Goal: Transaction & Acquisition: Download file/media

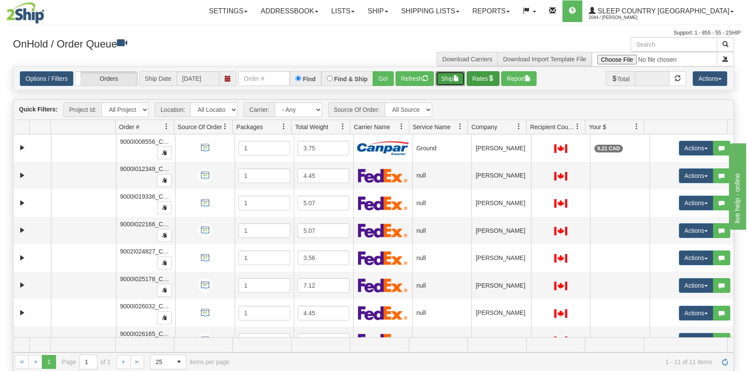
drag, startPoint x: 457, startPoint y: 78, endPoint x: 489, endPoint y: 79, distance: 31.5
click at [489, 79] on div "Options / Filters Group Shipments Orders Ship Date [DATE] Find Find & Ship Go! …" at bounding box center [374, 78] width 708 height 15
click at [489, 79] on button "Rates" at bounding box center [483, 78] width 33 height 15
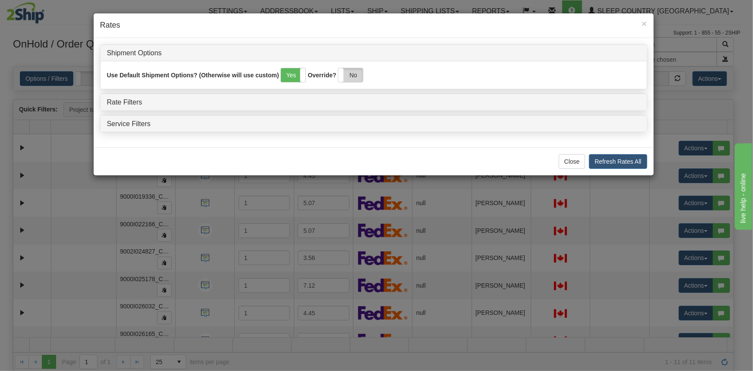
drag, startPoint x: 359, startPoint y: 79, endPoint x: 325, endPoint y: 85, distance: 33.8
click at [359, 79] on label "No" at bounding box center [350, 75] width 25 height 14
click at [130, 102] on link "Rate Filters" at bounding box center [124, 101] width 35 height 7
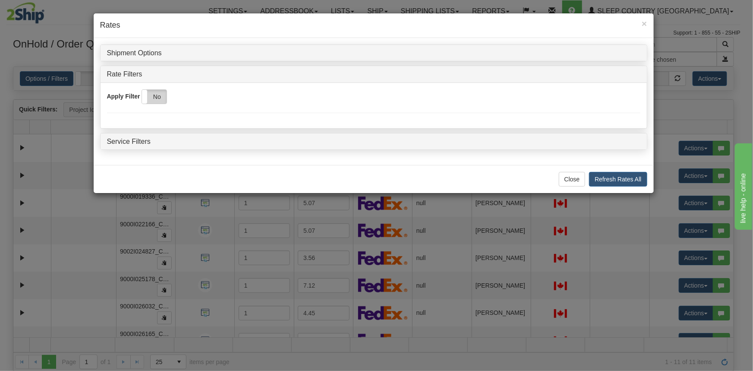
click at [157, 98] on label "No" at bounding box center [154, 97] width 25 height 14
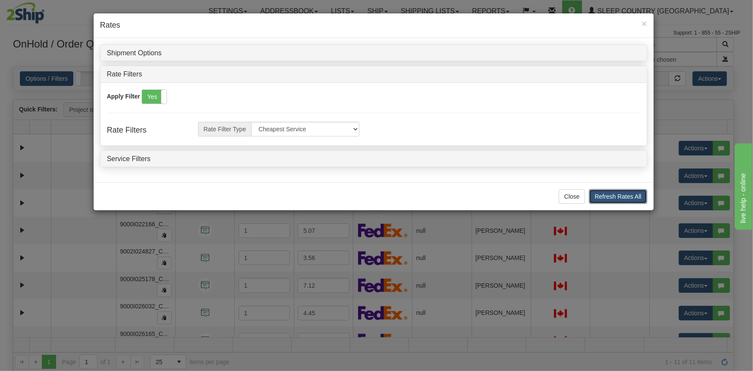
click at [632, 198] on button "Refresh Rates All" at bounding box center [618, 196] width 58 height 15
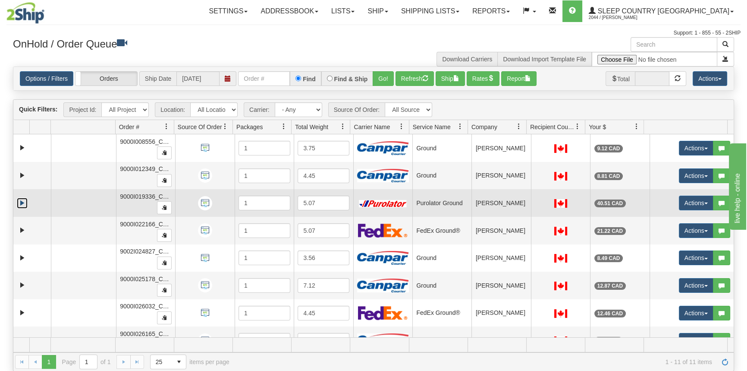
click at [24, 204] on link "Expand" at bounding box center [22, 203] width 11 height 11
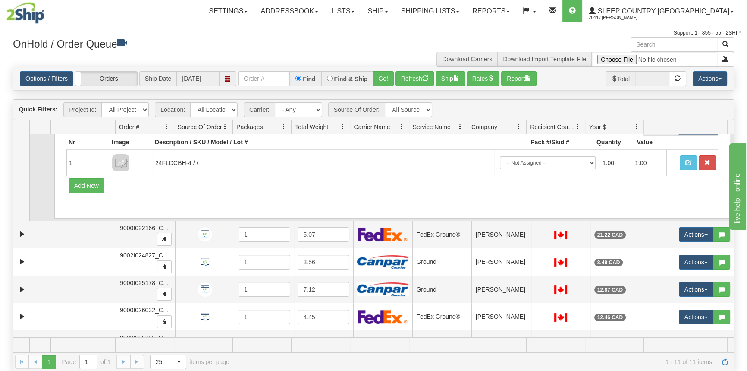
scroll to position [117, 0]
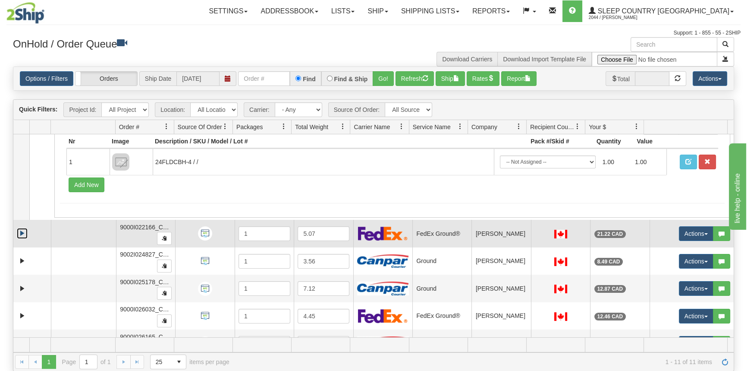
click at [25, 232] on link "Expand" at bounding box center [22, 233] width 11 height 11
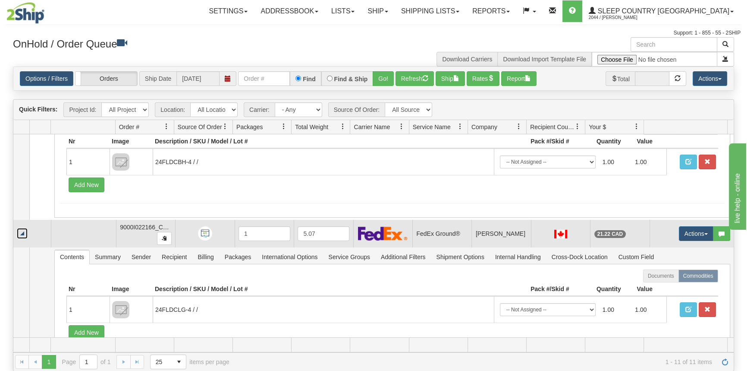
scroll to position [235, 0]
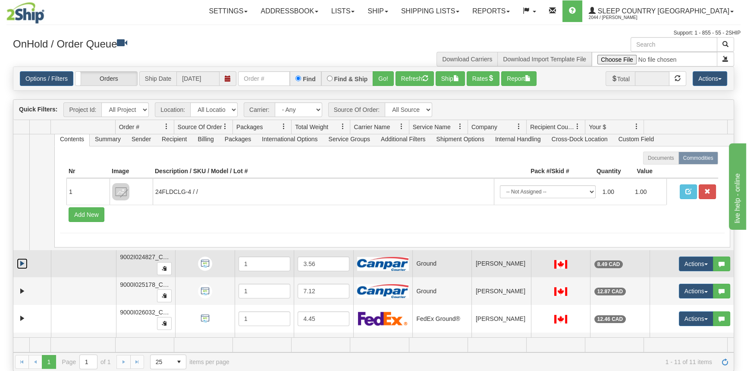
click at [23, 261] on link "Expand" at bounding box center [22, 263] width 11 height 11
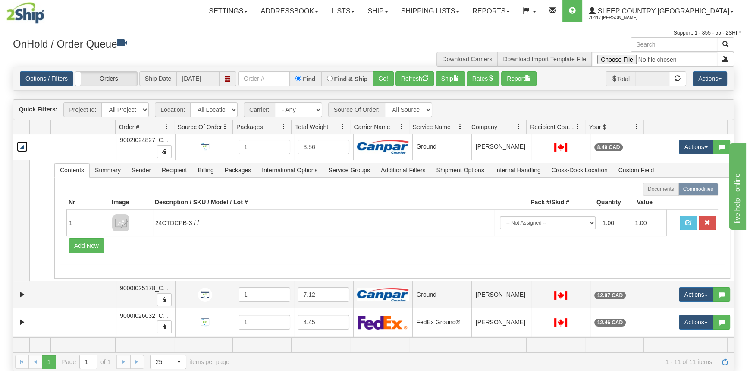
scroll to position [353, 0]
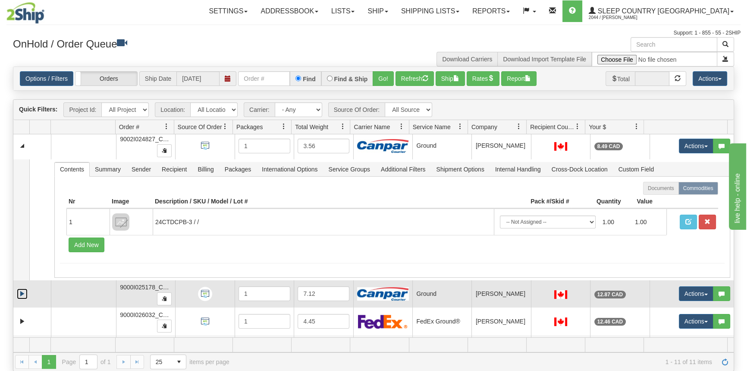
click at [23, 289] on link "Expand" at bounding box center [22, 293] width 11 height 11
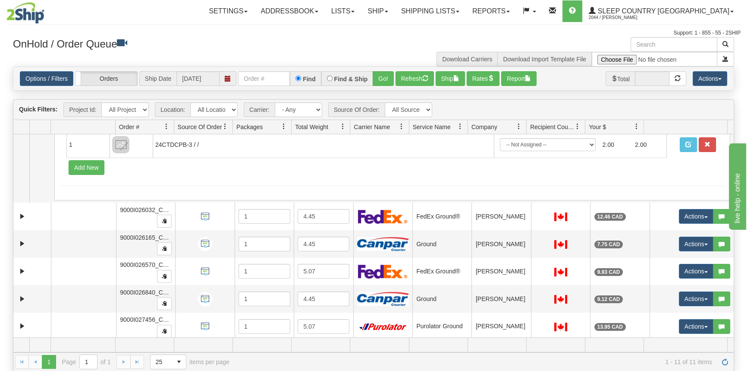
scroll to position [579, 0]
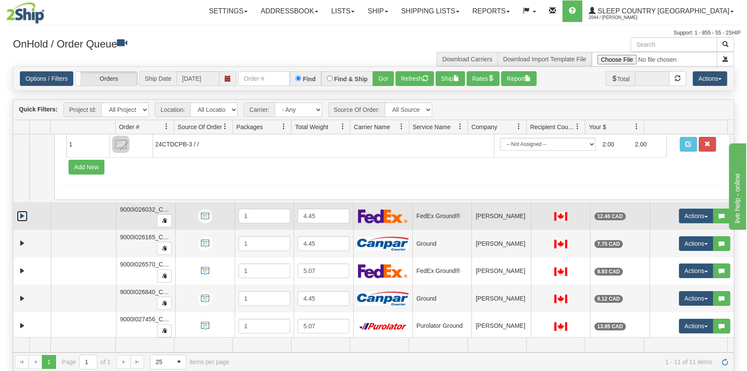
click at [19, 212] on link "Expand" at bounding box center [22, 216] width 11 height 11
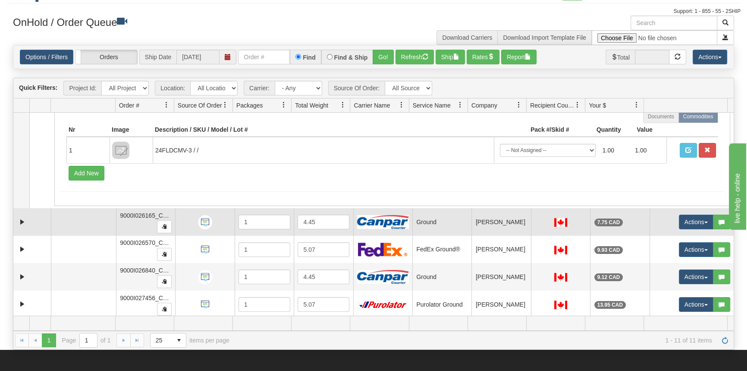
scroll to position [39, 0]
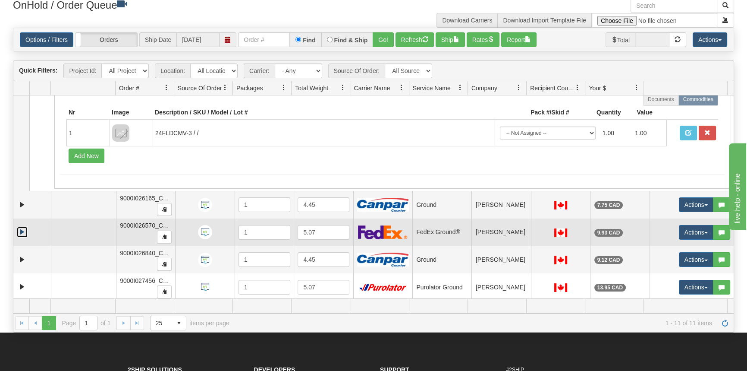
click at [23, 228] on link "Expand" at bounding box center [22, 232] width 11 height 11
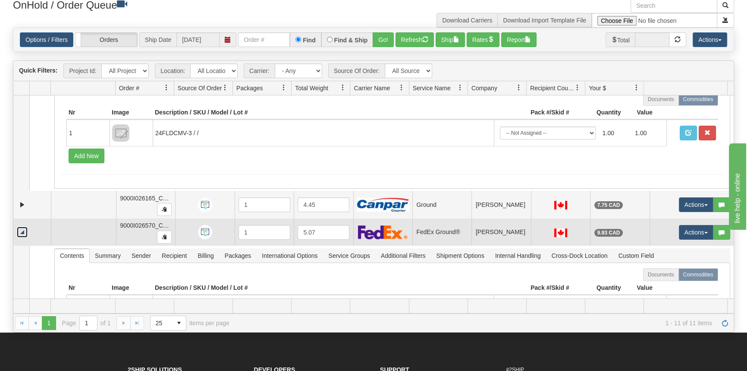
click at [25, 241] on td at bounding box center [32, 232] width 38 height 28
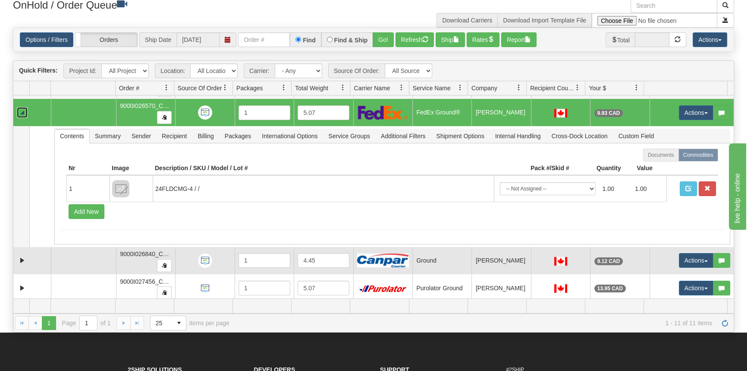
scroll to position [819, 0]
click at [22, 258] on link "Expand" at bounding box center [22, 260] width 11 height 11
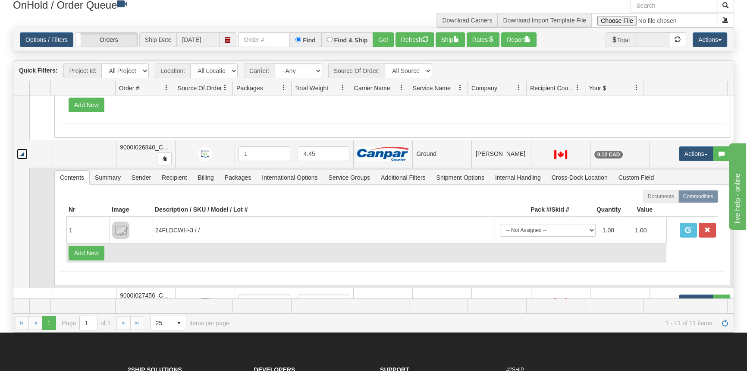
scroll to position [939, 0]
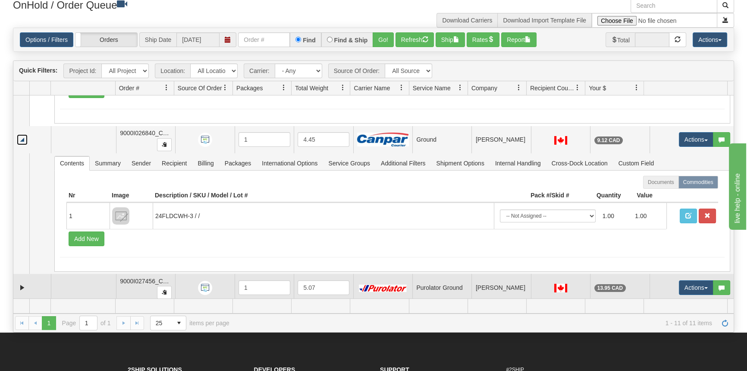
click at [16, 285] on td at bounding box center [32, 288] width 38 height 28
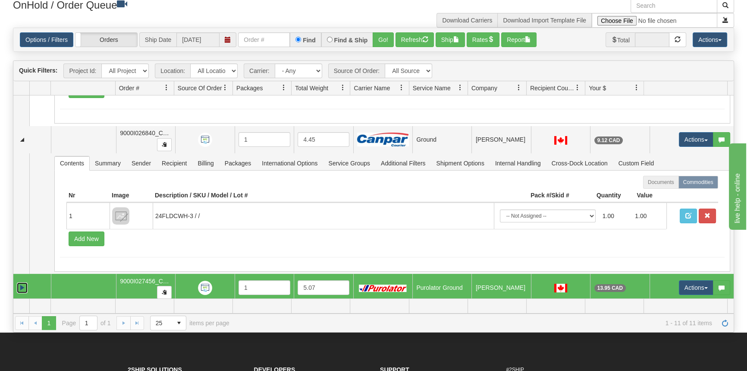
click at [22, 282] on link "Expand" at bounding box center [22, 287] width 11 height 11
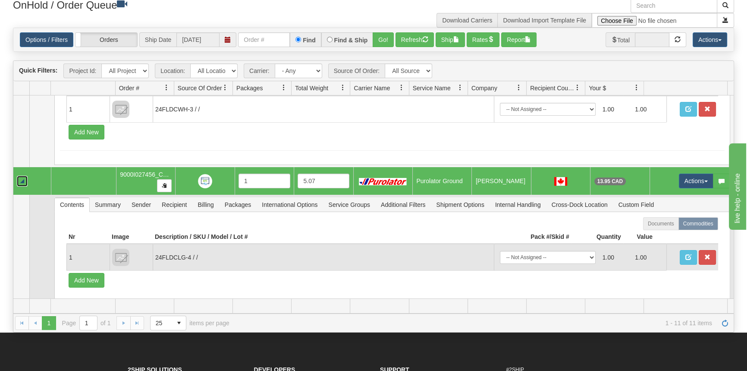
scroll to position [1059, 0]
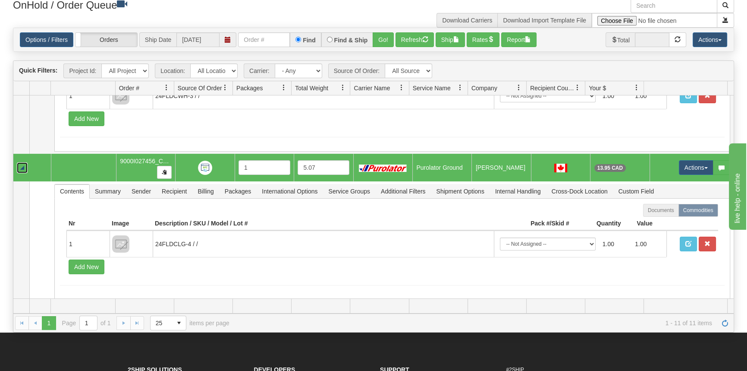
click at [22, 162] on link "Collapse" at bounding box center [22, 167] width 11 height 11
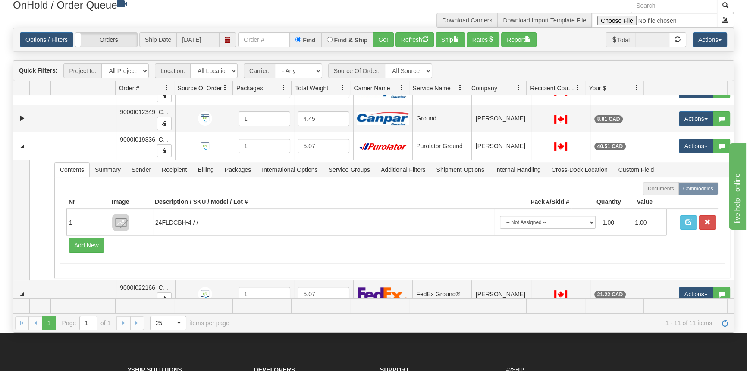
scroll to position [0, 0]
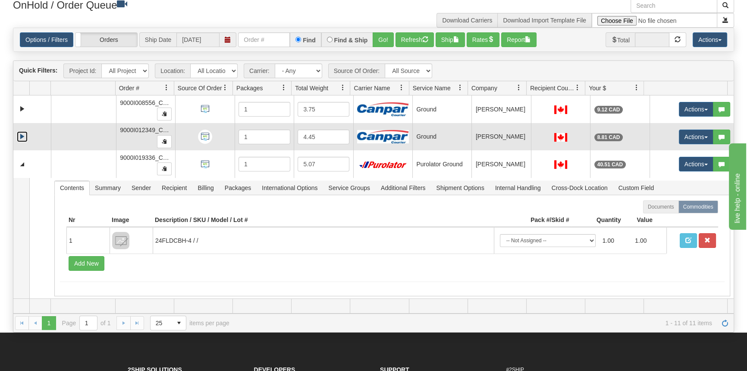
click at [21, 135] on link "Expand" at bounding box center [22, 136] width 11 height 11
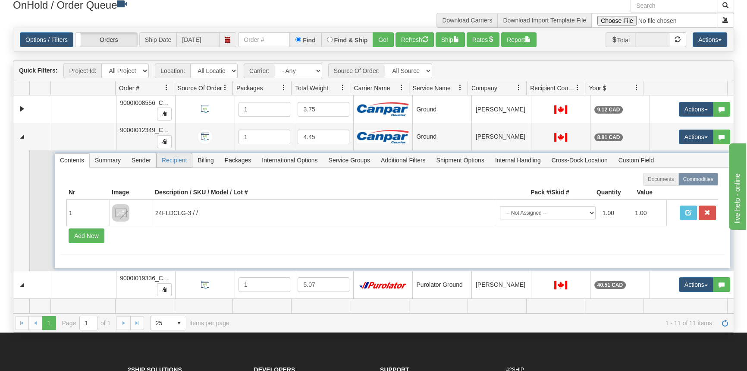
click at [181, 161] on span "Recipient" at bounding box center [174, 160] width 35 height 14
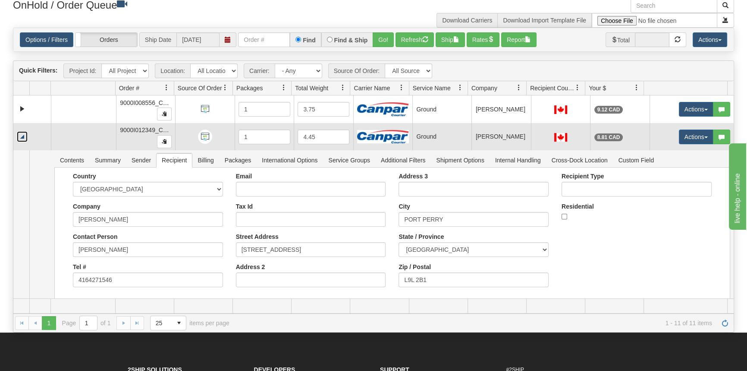
click at [25, 141] on link "Collapse" at bounding box center [22, 136] width 11 height 11
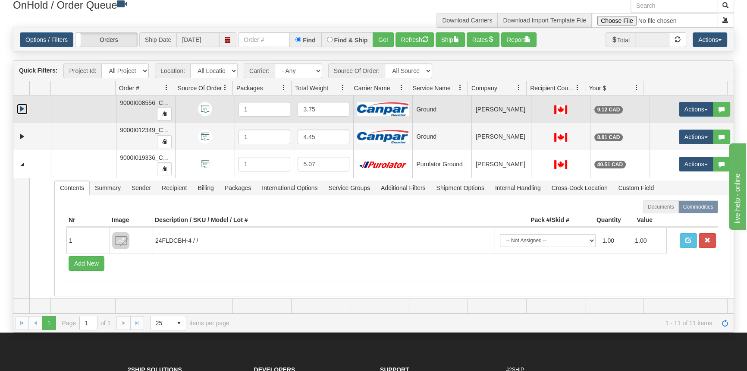
click at [22, 107] on link "Expand" at bounding box center [22, 109] width 11 height 11
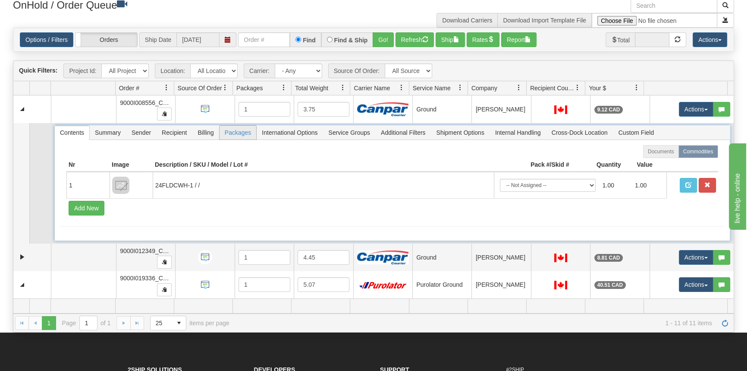
click at [235, 135] on span "Packages" at bounding box center [238, 133] width 37 height 14
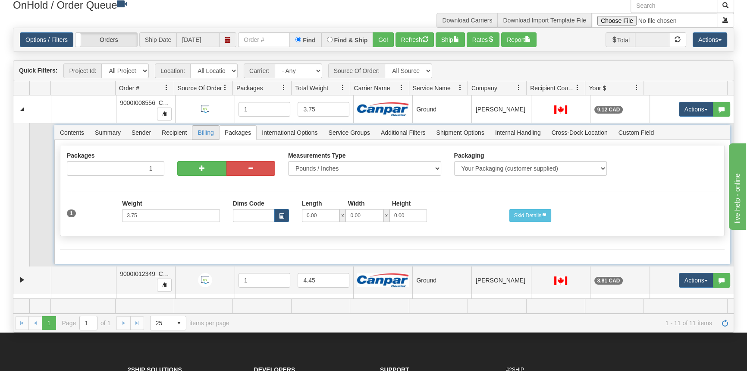
click at [204, 133] on span "Billing" at bounding box center [205, 133] width 26 height 14
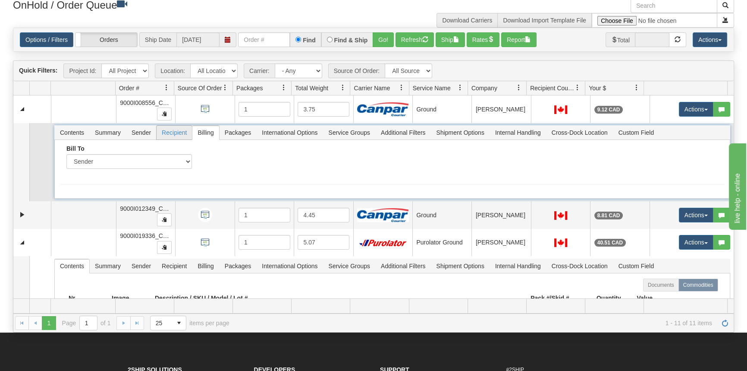
click at [178, 134] on span "Recipient" at bounding box center [174, 133] width 35 height 14
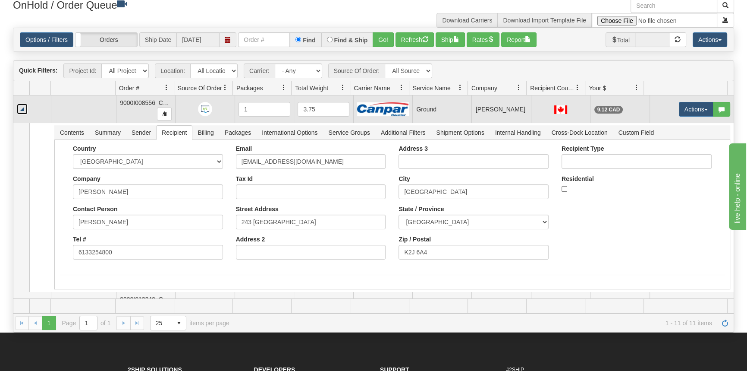
click at [25, 108] on link "Collapse" at bounding box center [22, 109] width 11 height 11
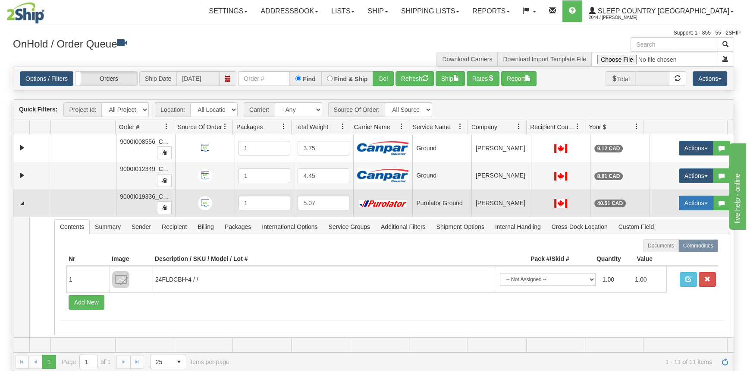
click at [685, 204] on button "Actions" at bounding box center [696, 202] width 35 height 15
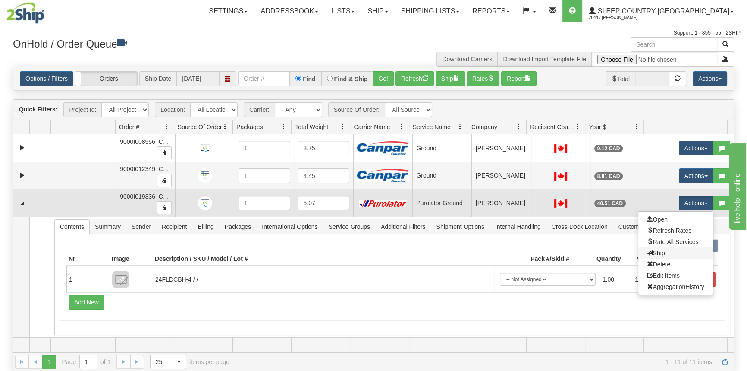
click at [660, 254] on link "Ship" at bounding box center [676, 252] width 75 height 11
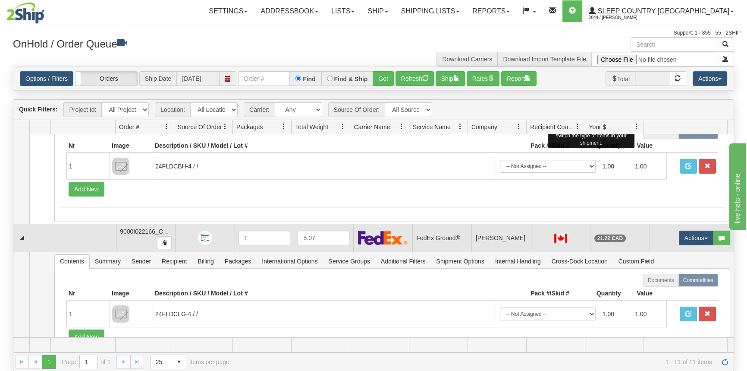
scroll to position [117, 0]
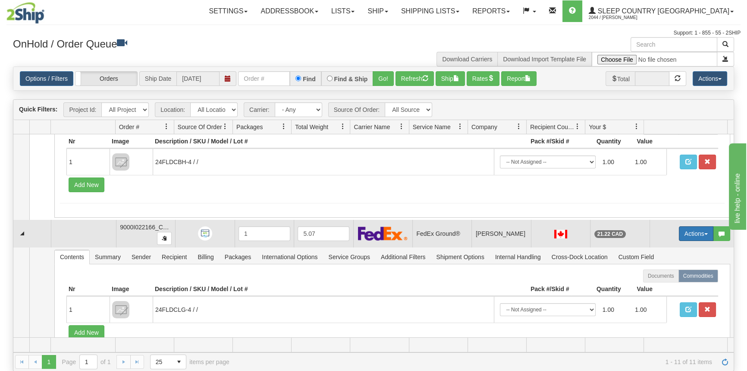
click at [690, 231] on button "Actions" at bounding box center [696, 233] width 35 height 15
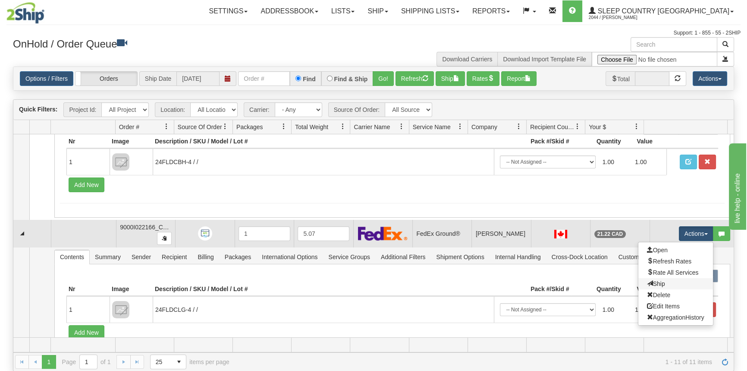
click at [672, 286] on link "Ship" at bounding box center [676, 283] width 75 height 11
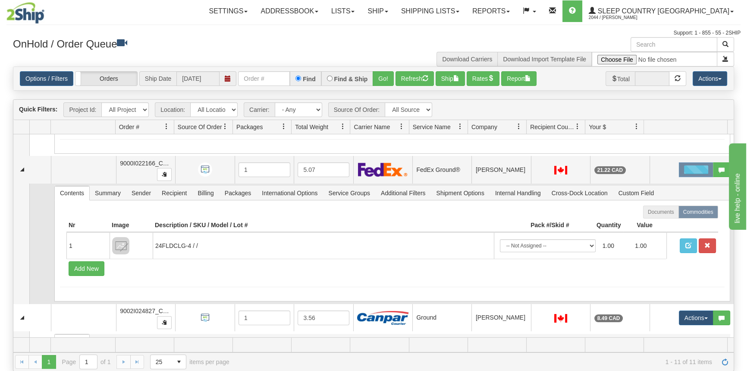
scroll to position [274, 0]
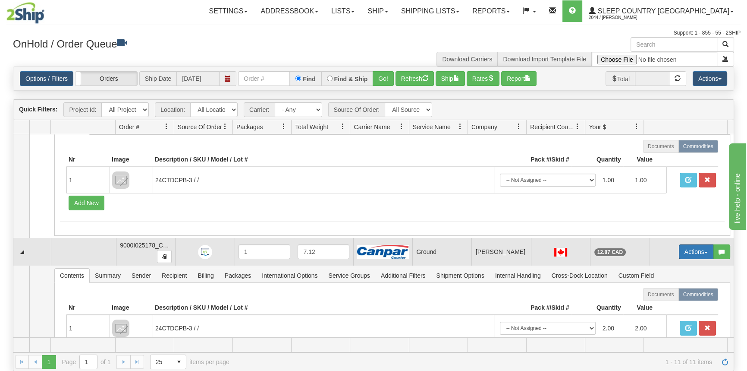
click at [696, 245] on button "Actions" at bounding box center [696, 251] width 35 height 15
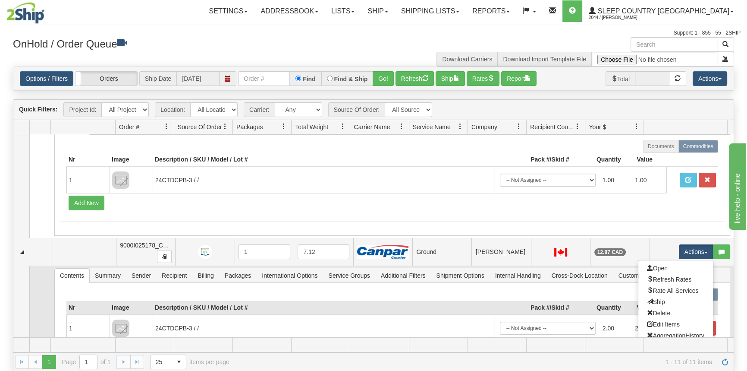
click at [662, 301] on link "Ship" at bounding box center [676, 301] width 75 height 11
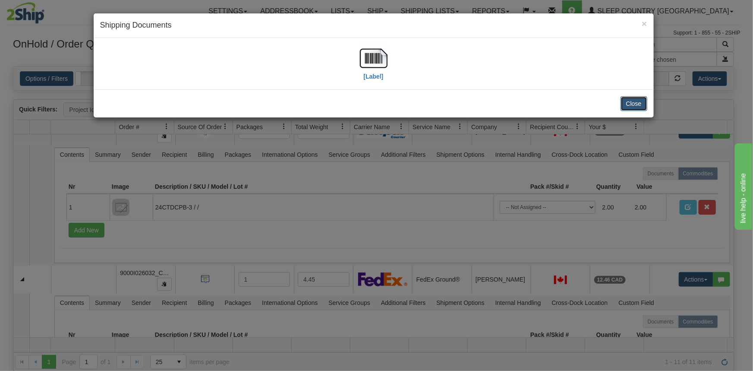
click at [629, 100] on button "Close" at bounding box center [633, 103] width 27 height 15
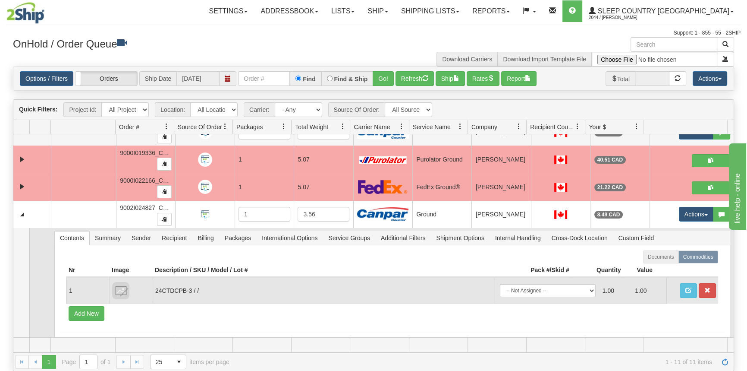
scroll to position [39, 0]
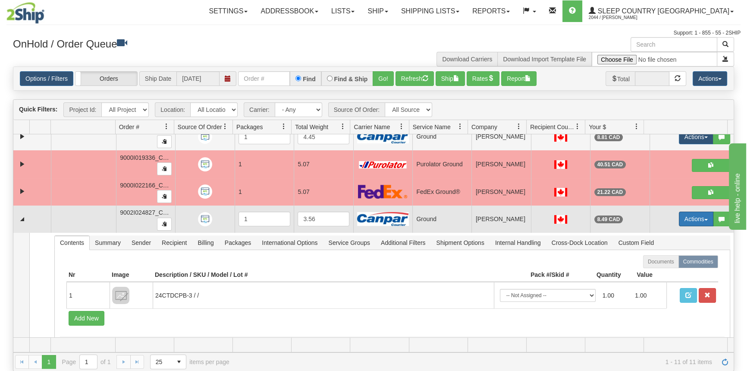
click at [692, 215] on button "Actions" at bounding box center [696, 218] width 35 height 15
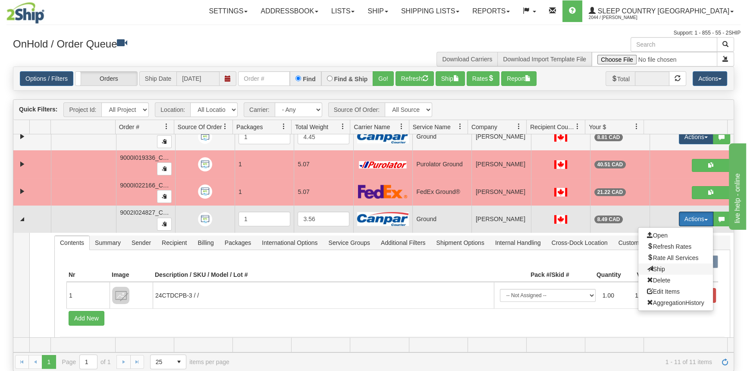
click at [654, 269] on span "Ship" at bounding box center [656, 268] width 18 height 7
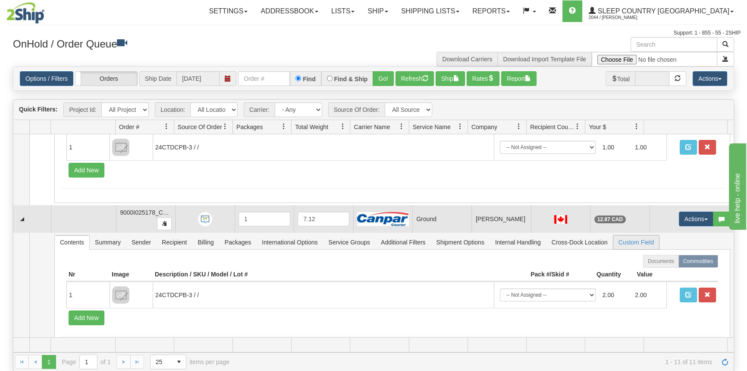
scroll to position [196, 0]
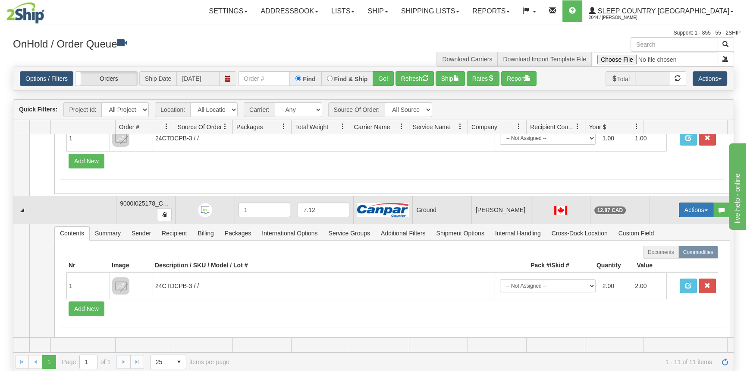
click at [705, 209] on span "button" at bounding box center [706, 210] width 3 height 2
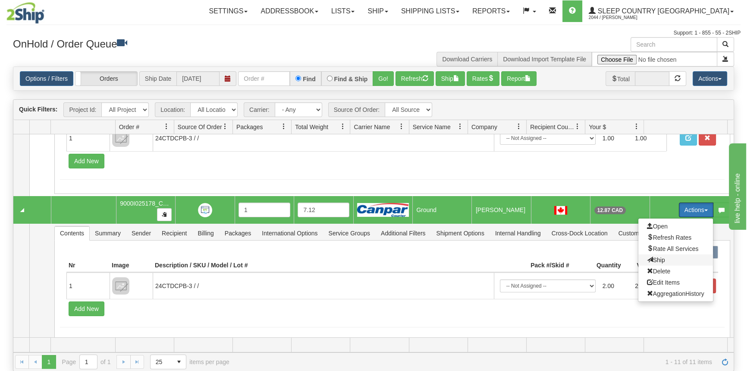
click at [654, 260] on span "Ship" at bounding box center [656, 259] width 18 height 7
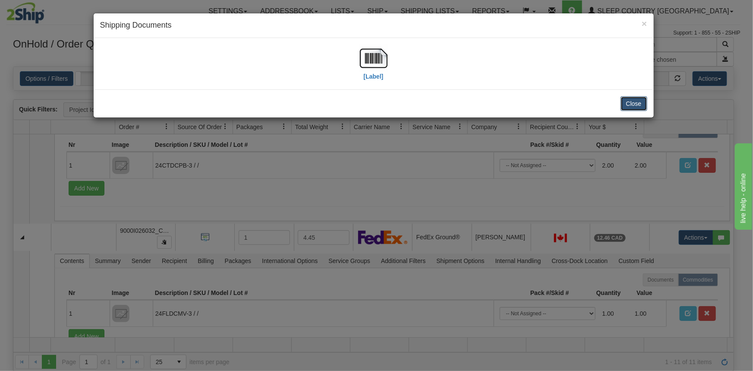
click at [632, 102] on button "Close" at bounding box center [633, 103] width 27 height 15
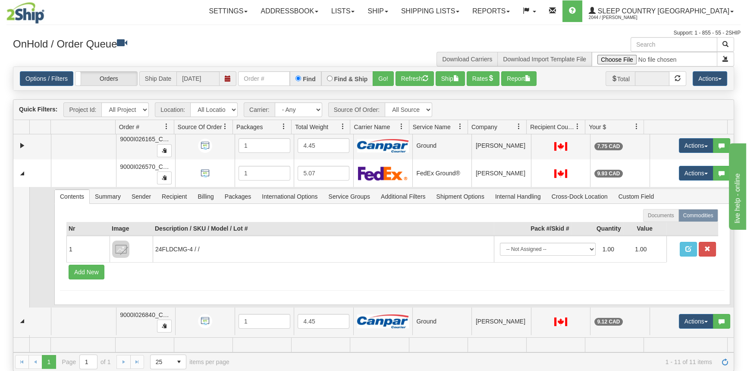
scroll to position [392, 0]
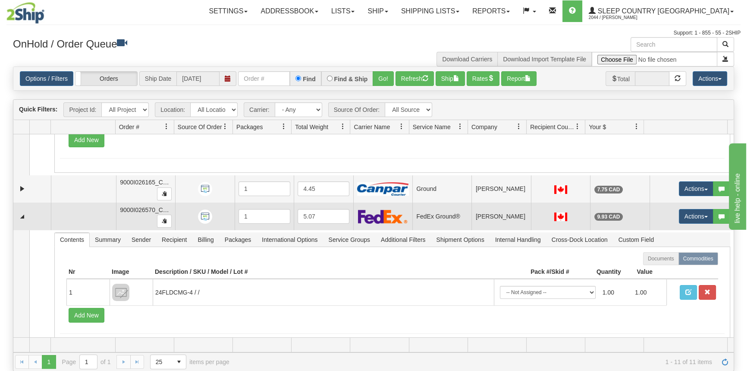
click at [667, 216] on td "Actions Open Refresh Rates Rate All Services Ship Delete Edit Items Aggregation…" at bounding box center [692, 216] width 84 height 28
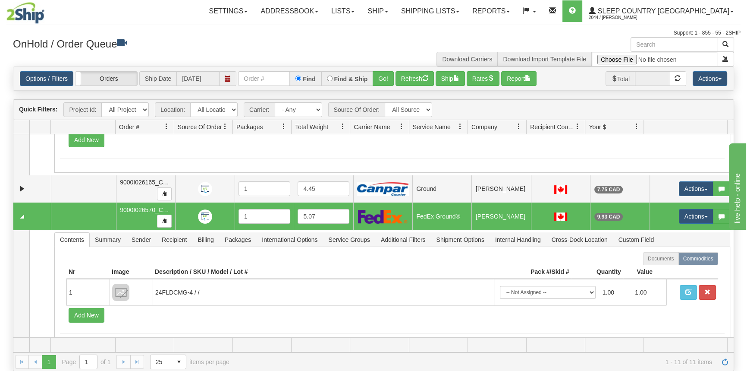
click at [670, 212] on td "Actions Open Refresh Rates Rate All Services Ship Delete Edit Items Aggregation…" at bounding box center [692, 216] width 84 height 28
click at [679, 211] on button "Actions" at bounding box center [696, 216] width 35 height 15
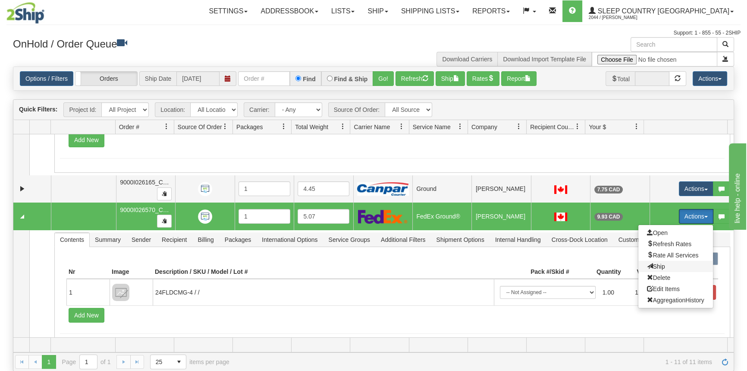
click at [657, 265] on span "Ship" at bounding box center [656, 266] width 18 height 7
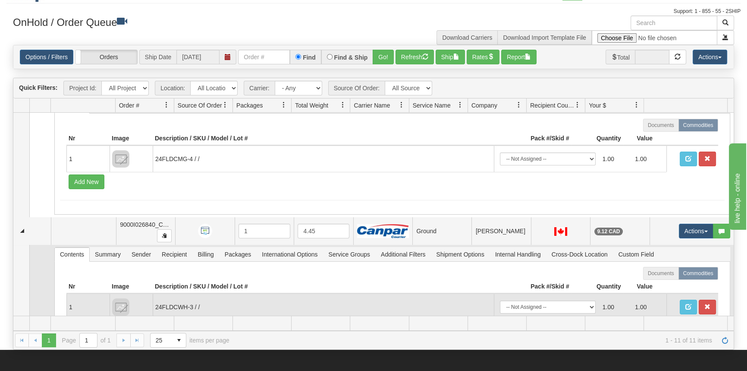
scroll to position [500, 0]
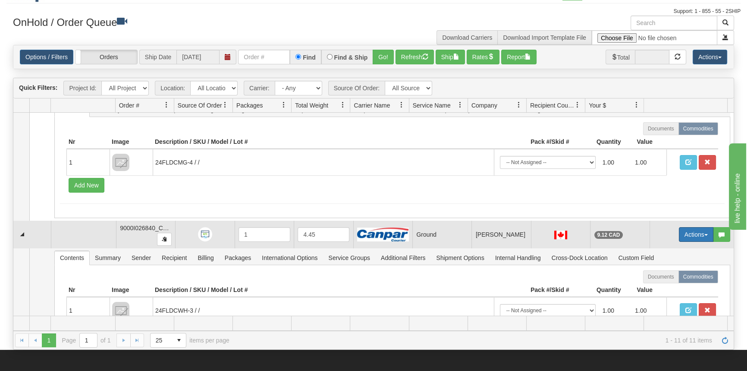
click at [679, 234] on button "Actions" at bounding box center [696, 234] width 35 height 15
click at [658, 283] on span "Ship" at bounding box center [656, 284] width 18 height 7
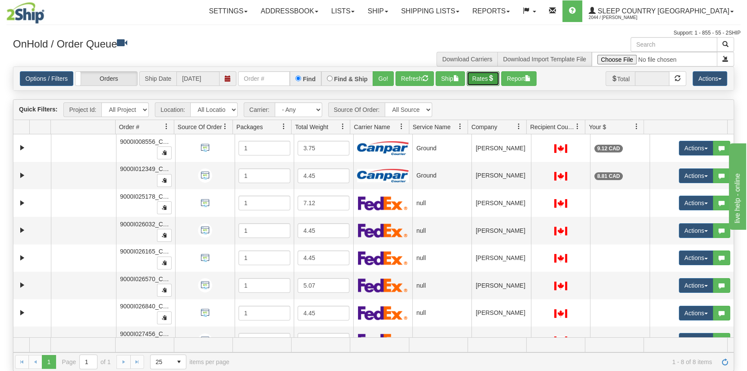
click at [475, 80] on button "Rates" at bounding box center [483, 78] width 33 height 15
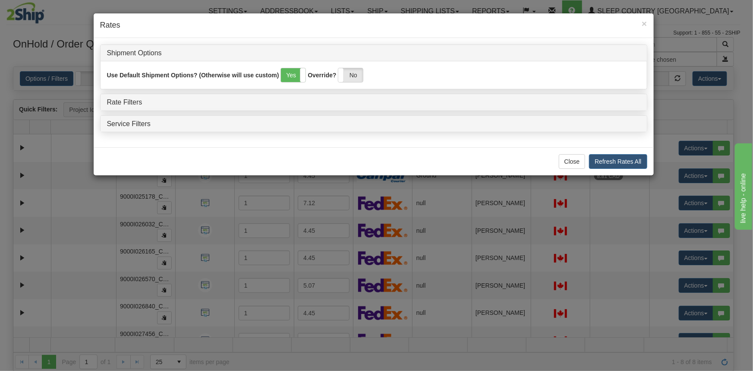
drag, startPoint x: 356, startPoint y: 73, endPoint x: 308, endPoint y: 75, distance: 47.1
click at [356, 73] on label "No" at bounding box center [350, 75] width 25 height 14
click at [134, 96] on div "Rate Filters" at bounding box center [374, 102] width 546 height 16
click at [133, 101] on link "Rate Filters" at bounding box center [124, 101] width 35 height 7
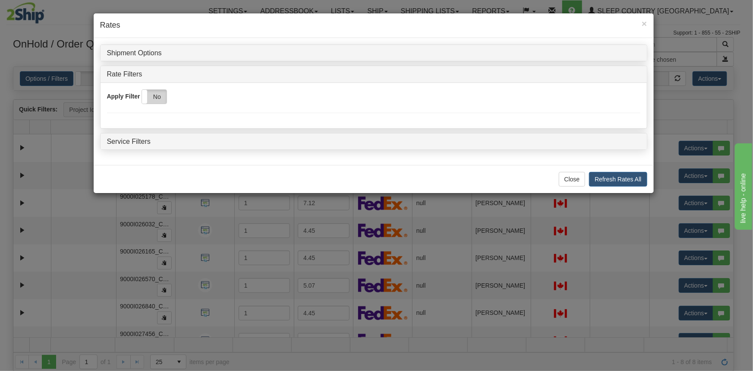
click at [163, 97] on label "No" at bounding box center [154, 97] width 25 height 14
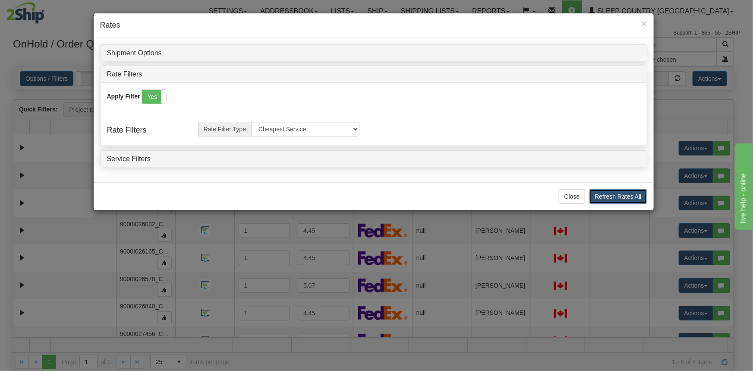
click at [614, 195] on button "Refresh Rates All" at bounding box center [618, 196] width 58 height 15
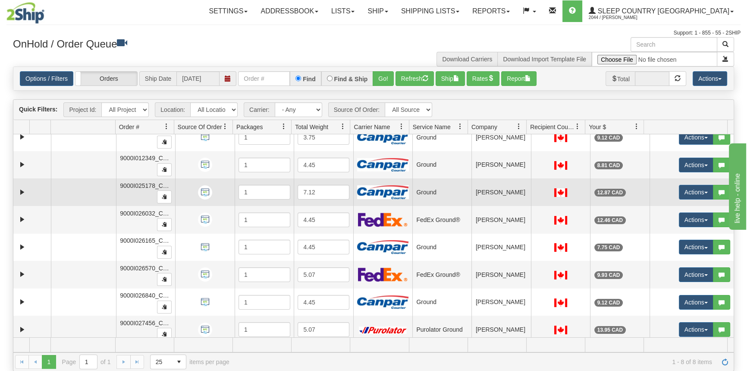
scroll to position [16, 0]
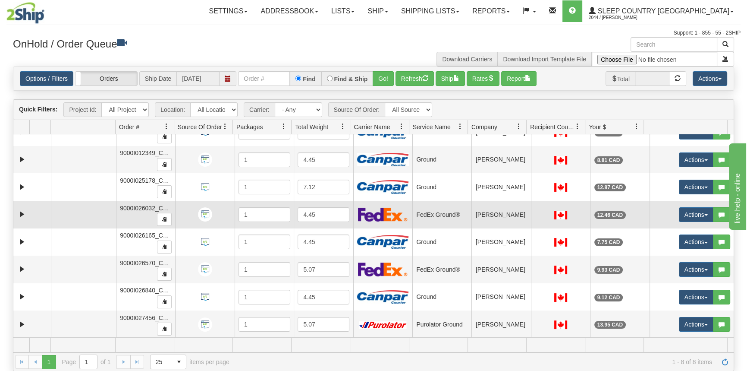
click at [222, 218] on div at bounding box center [205, 214] width 52 height 14
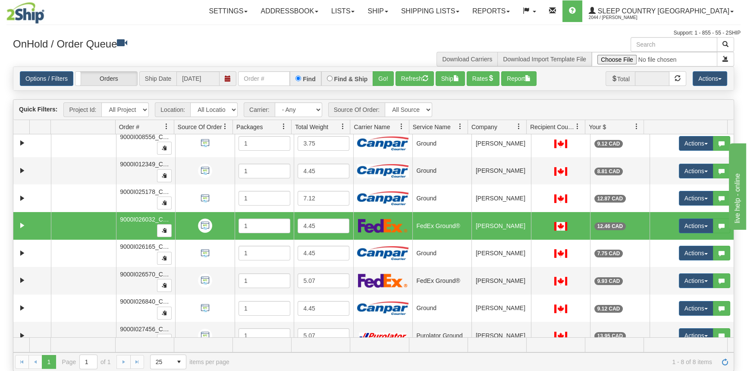
scroll to position [0, 0]
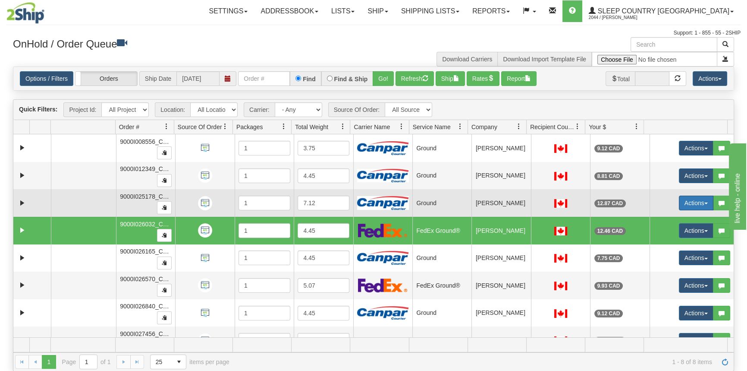
click at [679, 202] on button "Actions" at bounding box center [696, 202] width 35 height 15
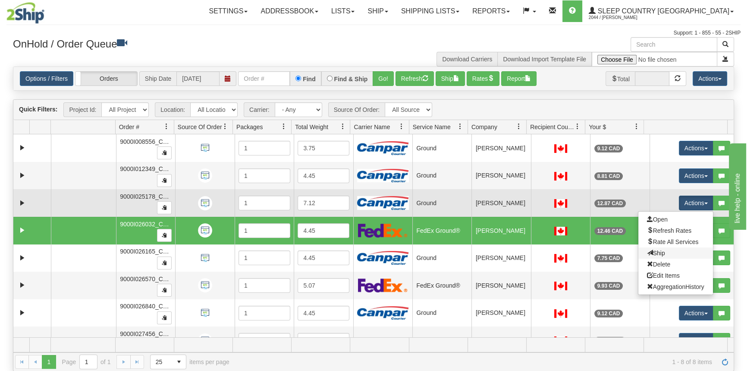
click at [666, 252] on link "Ship" at bounding box center [676, 252] width 75 height 11
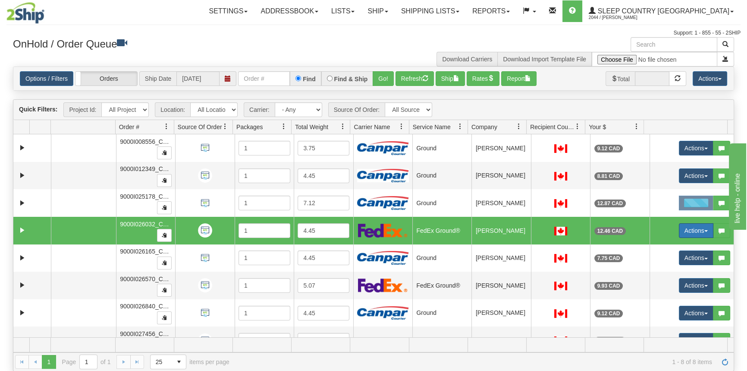
click at [690, 232] on button "Actions" at bounding box center [696, 230] width 35 height 15
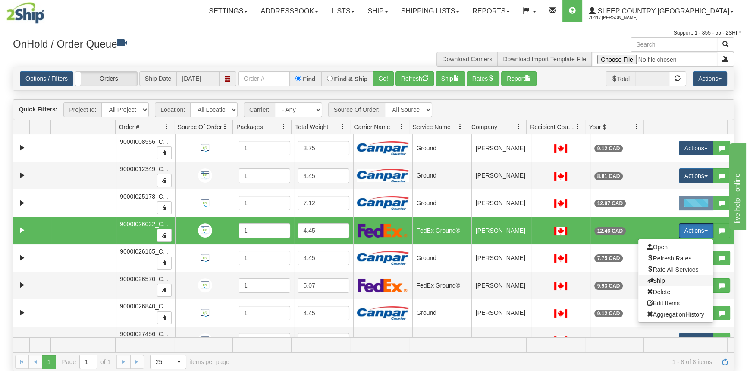
click at [656, 280] on span "Ship" at bounding box center [656, 280] width 18 height 7
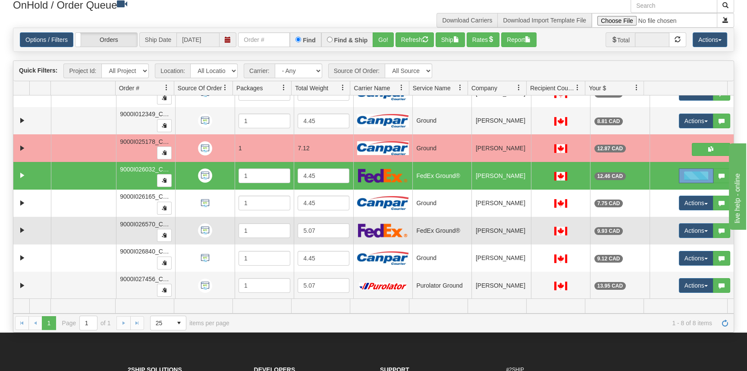
scroll to position [39, 0]
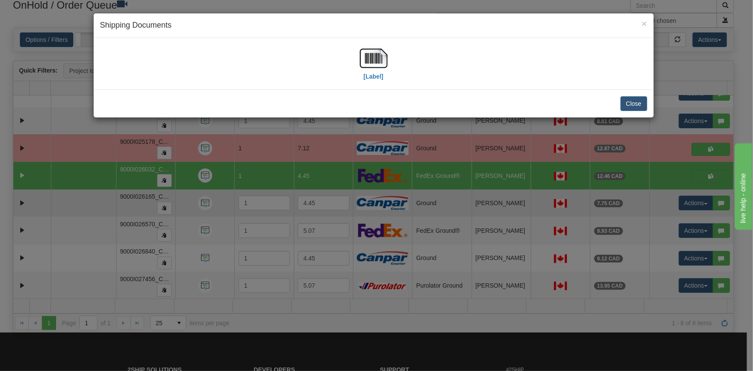
click at [138, 199] on div "× Shipping Documents [Label] Close" at bounding box center [376, 185] width 753 height 371
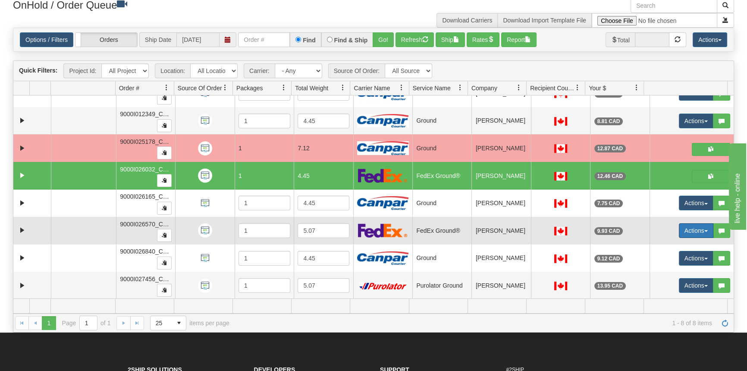
click at [686, 231] on button "Actions" at bounding box center [696, 230] width 35 height 15
click at [654, 277] on span "Ship" at bounding box center [656, 280] width 18 height 7
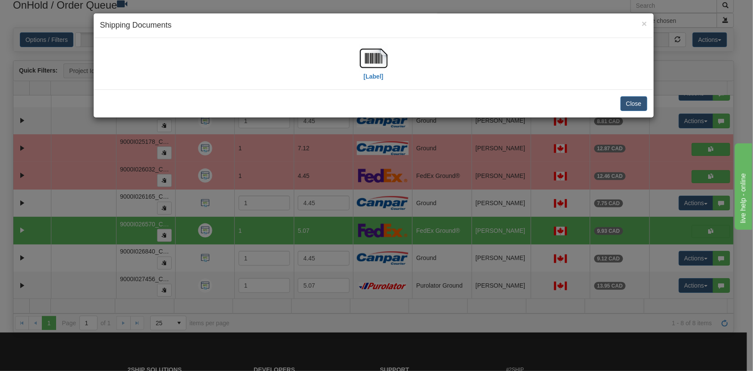
click at [139, 255] on div "× Shipping Documents [Label] Close" at bounding box center [376, 185] width 753 height 371
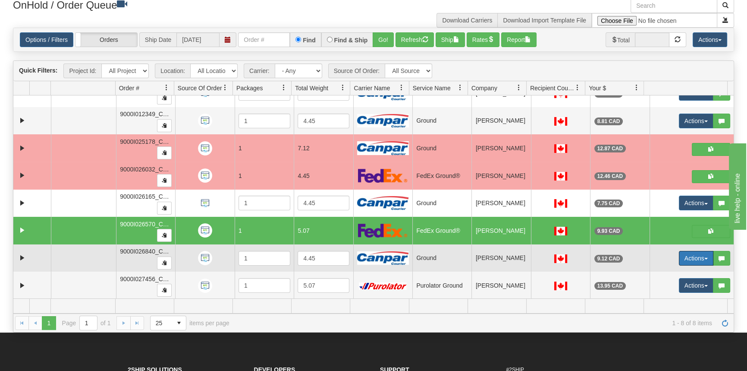
drag, startPoint x: 681, startPoint y: 255, endPoint x: 678, endPoint y: 267, distance: 12.6
click at [682, 256] on button "Actions" at bounding box center [696, 258] width 35 height 15
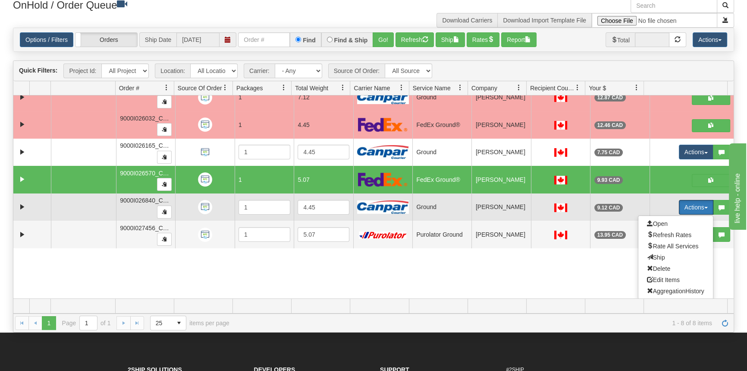
click at [656, 258] on span "Ship" at bounding box center [656, 257] width 18 height 7
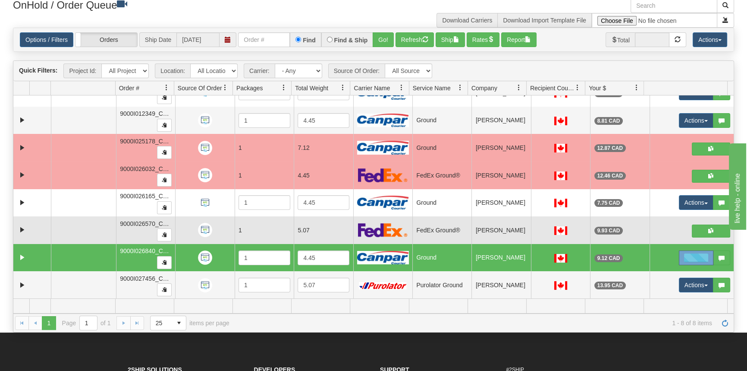
scroll to position [16, 0]
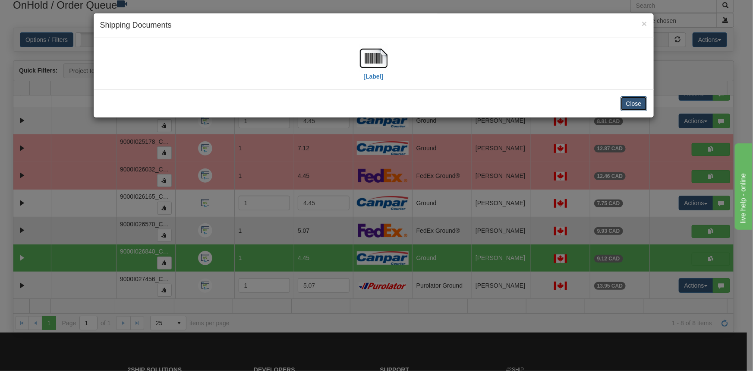
click at [635, 104] on button "Close" at bounding box center [633, 103] width 27 height 15
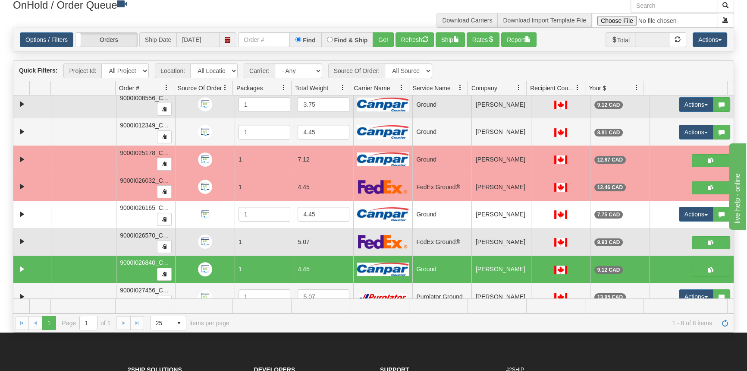
scroll to position [0, 0]
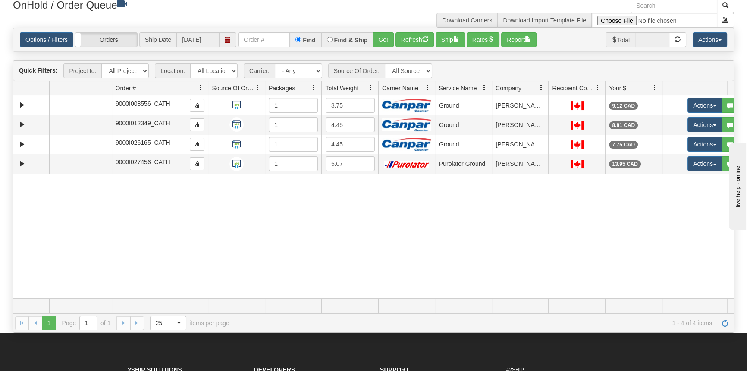
drag, startPoint x: 173, startPoint y: 85, endPoint x: 193, endPoint y: 88, distance: 20.9
click at [193, 88] on div "Aggregation Group Id Id Location Request Id Reply Id Order # Source Of Order Pa…" at bounding box center [370, 88] width 714 height 14
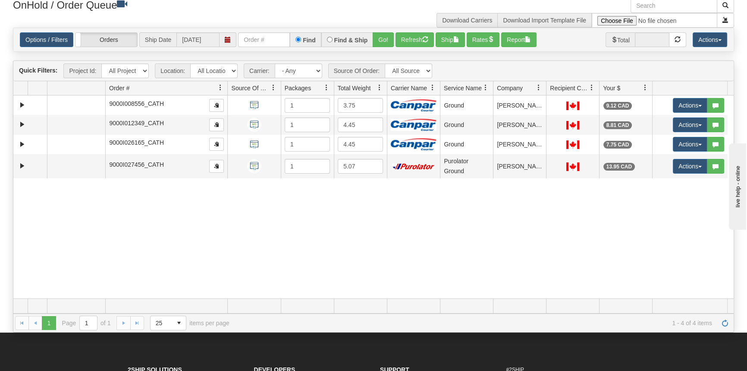
drag, startPoint x: 207, startPoint y: 85, endPoint x: 188, endPoint y: 86, distance: 19.1
click at [189, 86] on div "Aggregation Group Id Id Location Request Id Reply Id Order # Source Of Order Pa…" at bounding box center [370, 88] width 714 height 14
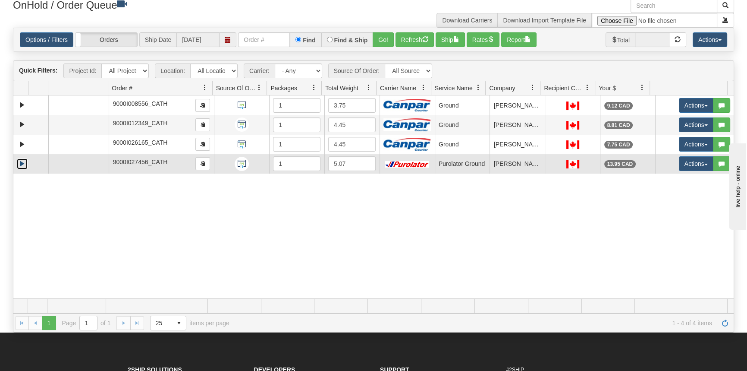
click at [26, 164] on link "Expand" at bounding box center [22, 163] width 11 height 11
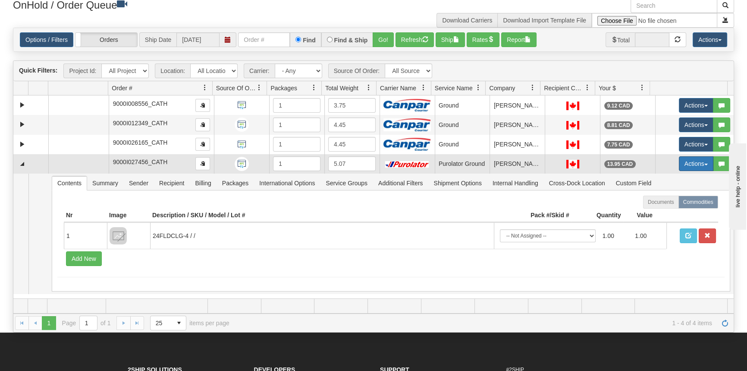
click at [689, 160] on button "Actions" at bounding box center [696, 163] width 35 height 15
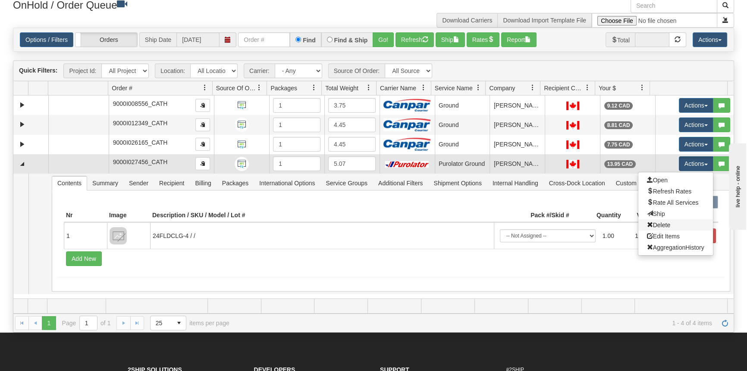
click at [667, 224] on link "Delete" at bounding box center [676, 224] width 75 height 11
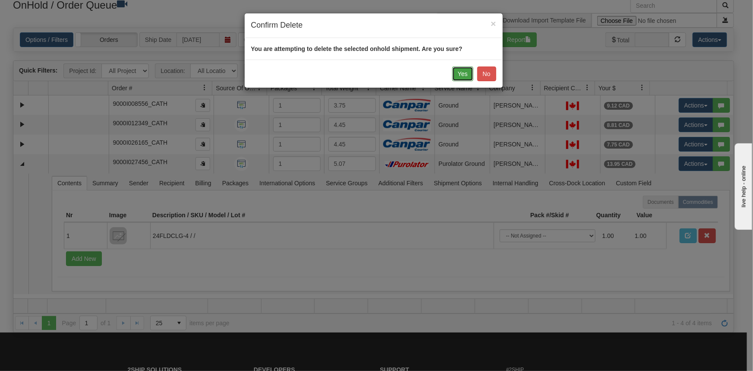
click at [466, 74] on button "Yes" at bounding box center [462, 73] width 21 height 15
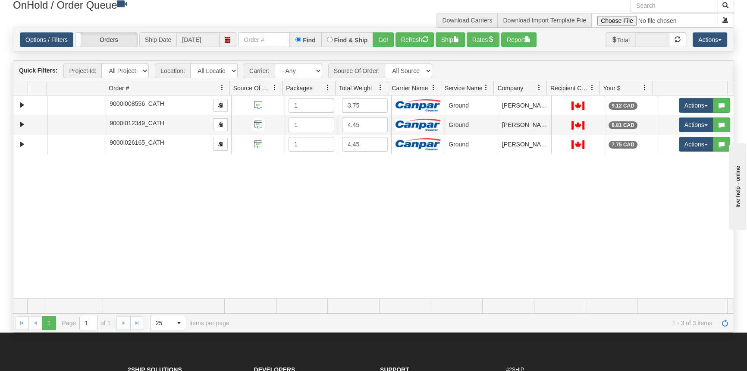
click at [85, 197] on div "31484255 CATH 90743381 90774040 9000I008556_CATH 1 3.75 Ground Shipping departm…" at bounding box center [373, 196] width 720 height 203
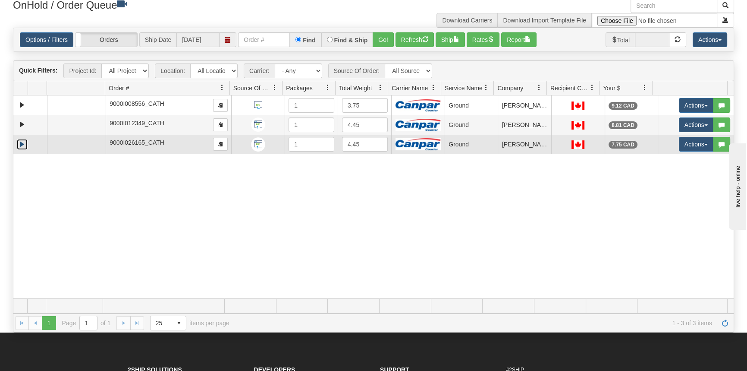
click at [24, 143] on link "Expand" at bounding box center [22, 144] width 11 height 11
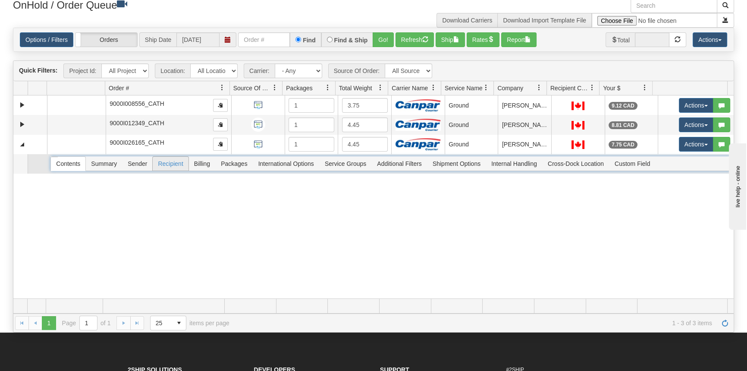
click at [175, 161] on span "Recipient" at bounding box center [170, 164] width 35 height 14
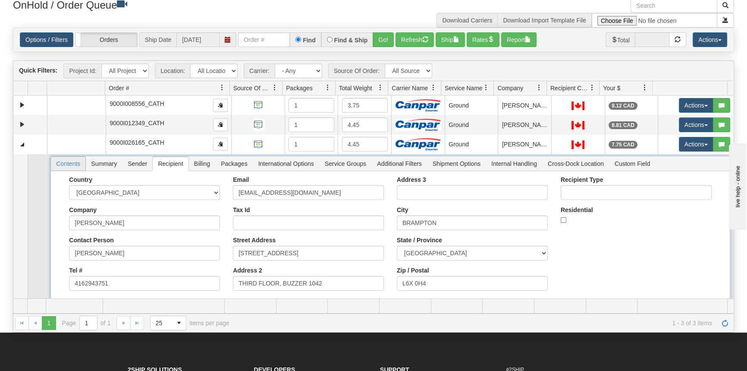
click at [72, 166] on span "Contents" at bounding box center [68, 164] width 35 height 14
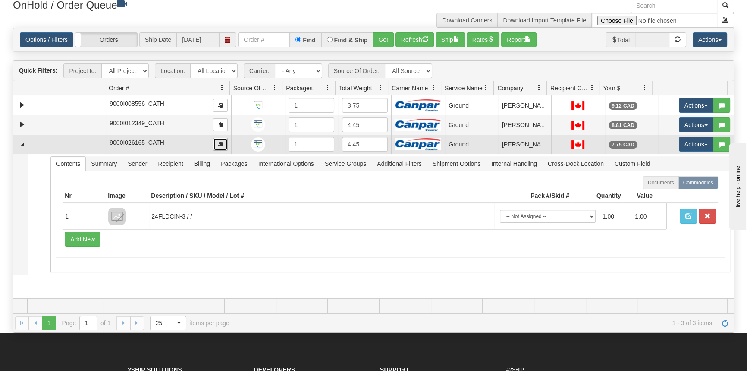
click at [213, 143] on button "button" at bounding box center [220, 144] width 15 height 13
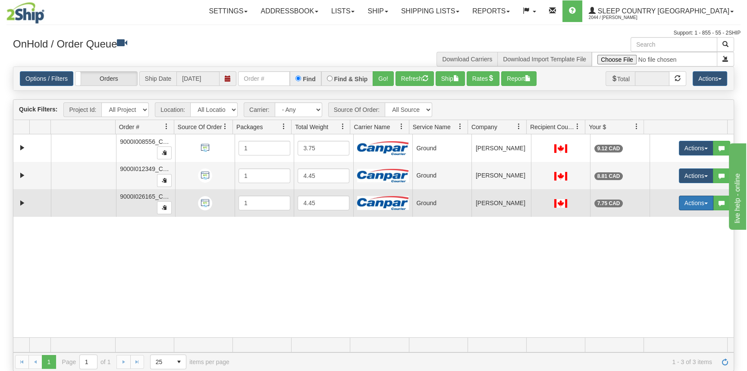
click at [686, 205] on button "Actions" at bounding box center [696, 202] width 35 height 15
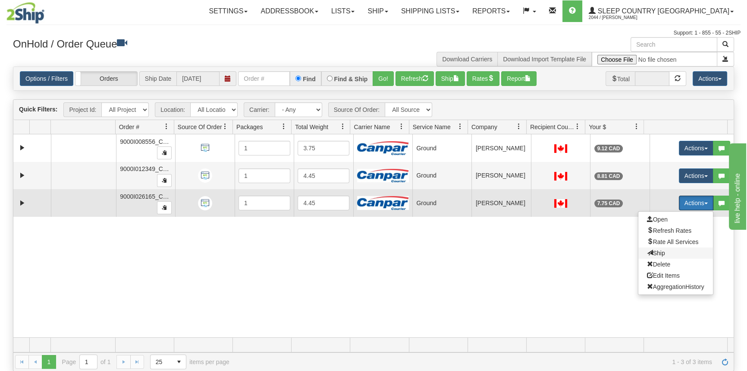
click at [659, 250] on span "Ship" at bounding box center [656, 252] width 18 height 7
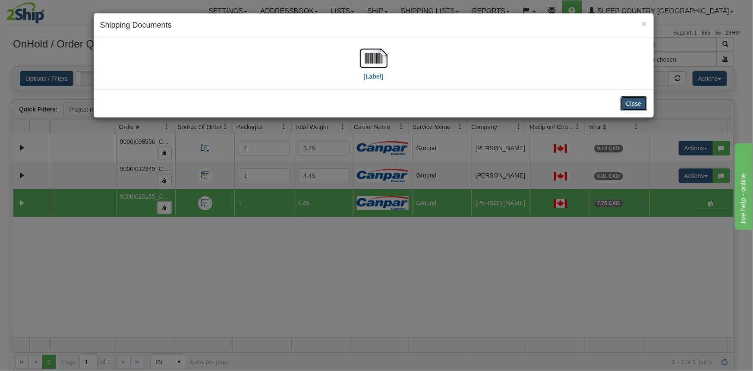
click at [643, 109] on button "Close" at bounding box center [633, 103] width 27 height 15
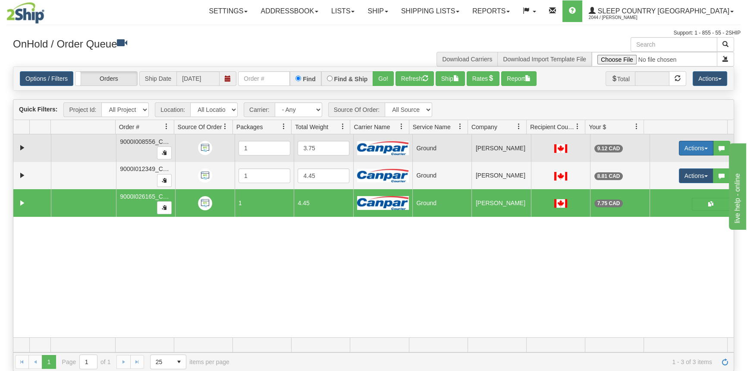
click at [687, 151] on button "Actions" at bounding box center [696, 148] width 35 height 15
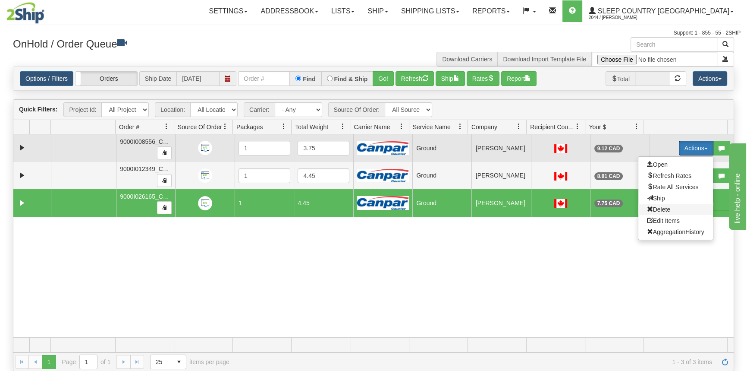
click at [661, 206] on span "Delete" at bounding box center [658, 209] width 23 height 7
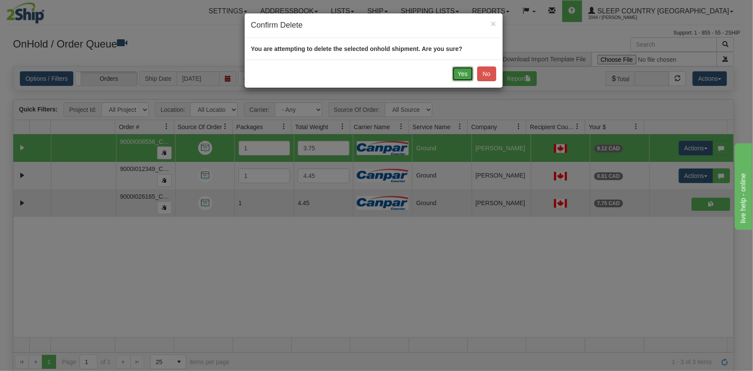
click at [467, 72] on button "Yes" at bounding box center [462, 73] width 21 height 15
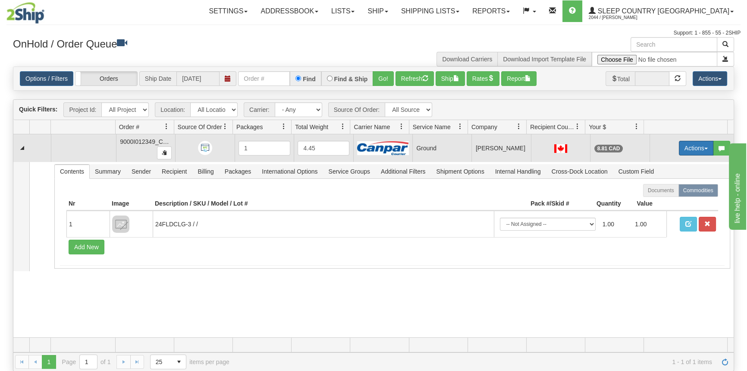
click at [683, 149] on button "Actions" at bounding box center [696, 148] width 35 height 15
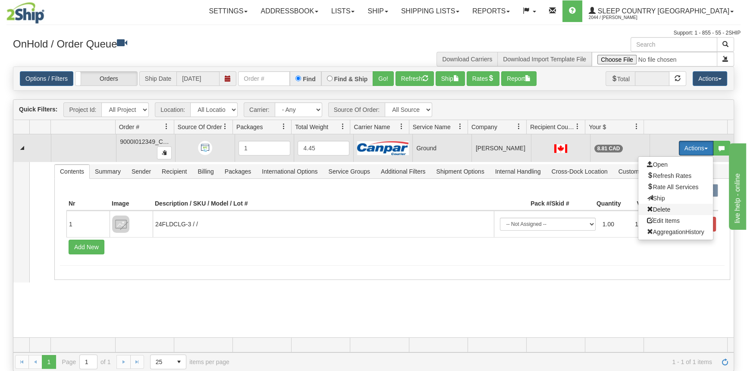
click at [653, 207] on span "Delete" at bounding box center [658, 209] width 23 height 7
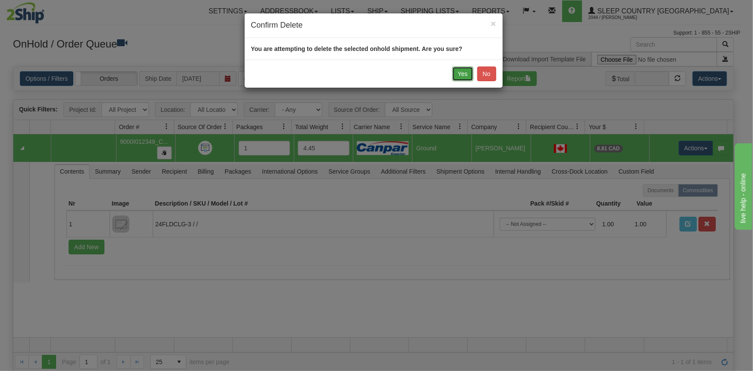
click at [460, 72] on button "Yes" at bounding box center [462, 73] width 21 height 15
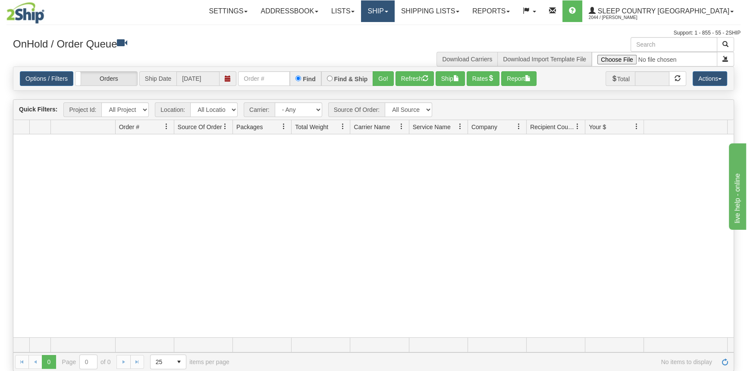
click at [394, 10] on link "Ship" at bounding box center [377, 11] width 33 height 22
click at [394, 36] on link "OnHold / Order Queue" at bounding box center [355, 41] width 78 height 11
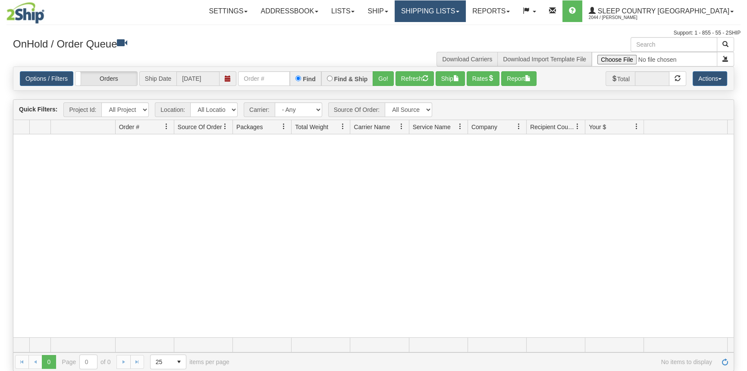
click at [462, 3] on link "Shipping lists" at bounding box center [430, 11] width 71 height 22
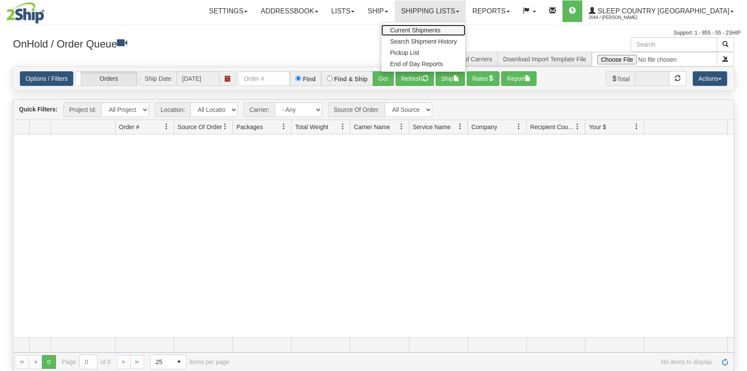
click at [440, 32] on span "Current Shipments" at bounding box center [415, 30] width 50 height 7
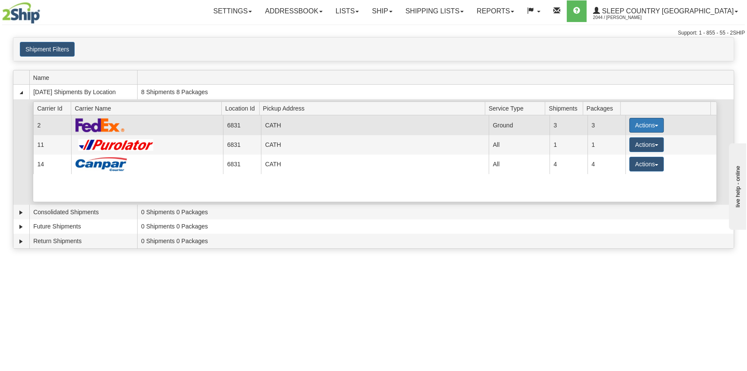
click at [651, 125] on button "Actions" at bounding box center [646, 125] width 35 height 15
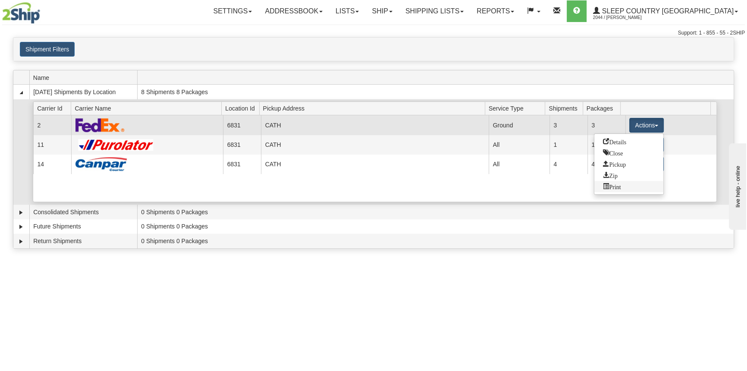
click at [613, 190] on link "Print" at bounding box center [629, 186] width 69 height 11
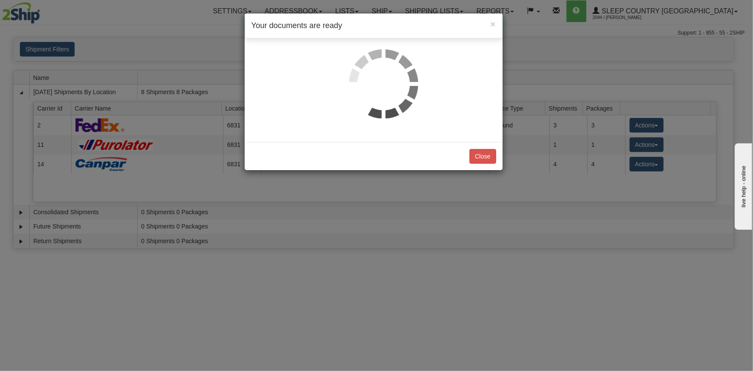
click at [615, 189] on div "× Your documents are ready Label Download Print Customs" at bounding box center [376, 185] width 753 height 371
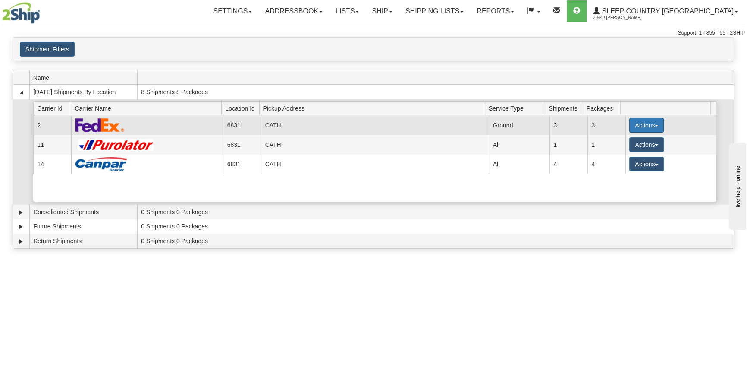
click at [645, 123] on button "Actions" at bounding box center [646, 125] width 35 height 15
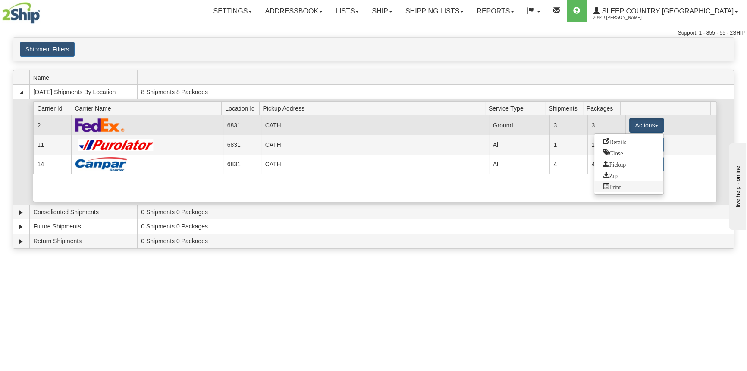
click at [614, 187] on span "Print" at bounding box center [612, 186] width 18 height 6
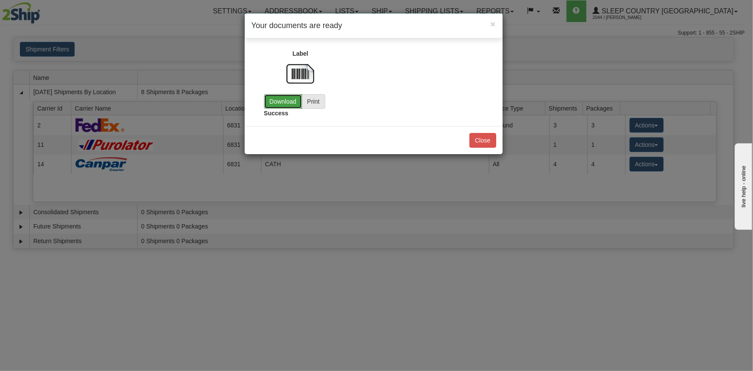
click at [286, 100] on link "Download" at bounding box center [283, 101] width 38 height 15
click at [489, 143] on button "Close" at bounding box center [482, 140] width 27 height 15
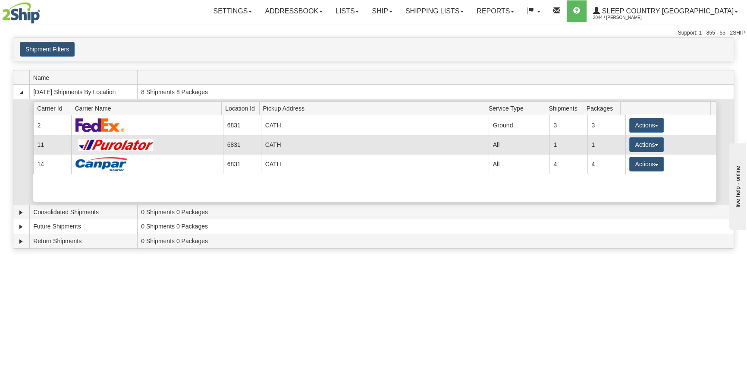
click at [634, 135] on td "Actions Details Close Pickup Zip Print" at bounding box center [671, 144] width 91 height 19
click at [634, 142] on button "Actions" at bounding box center [646, 144] width 35 height 15
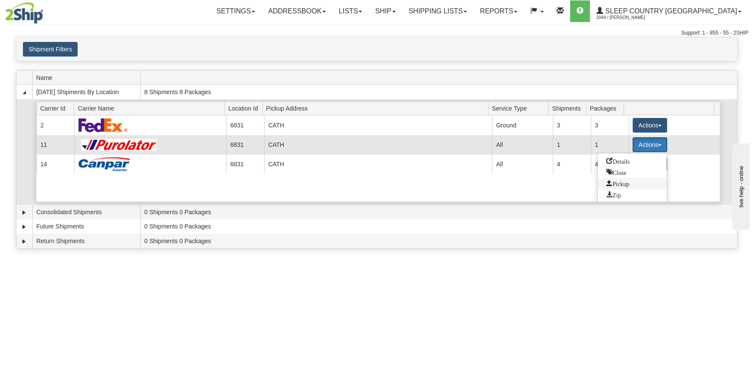
scroll to position [12, 0]
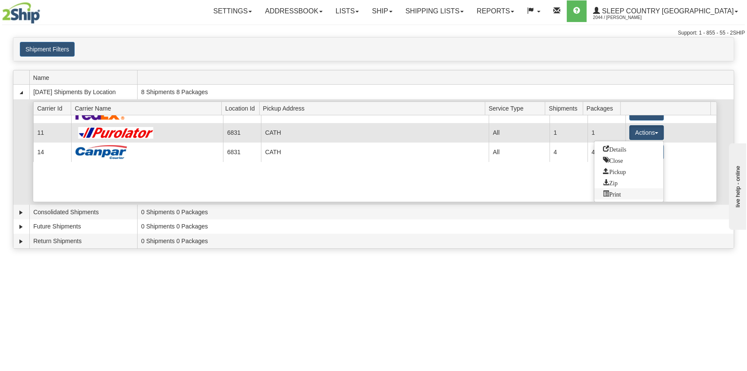
click at [615, 194] on span "Print" at bounding box center [612, 193] width 18 height 6
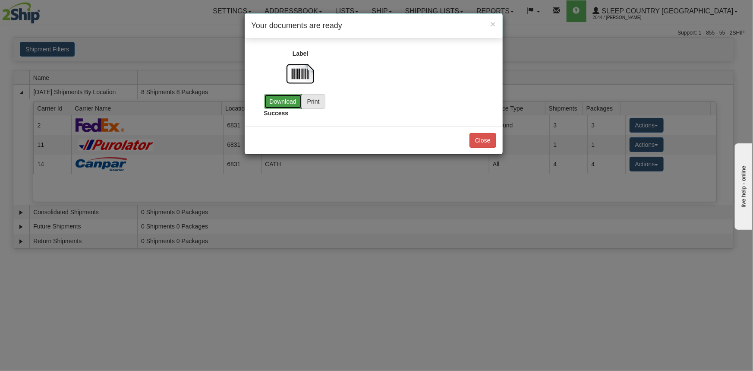
click at [289, 105] on link "Download" at bounding box center [283, 101] width 38 height 15
click at [482, 141] on button "Close" at bounding box center [482, 140] width 27 height 15
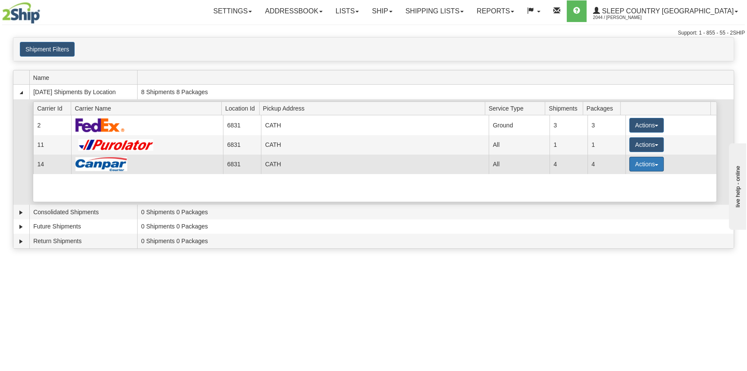
click at [643, 167] on button "Actions" at bounding box center [646, 164] width 35 height 15
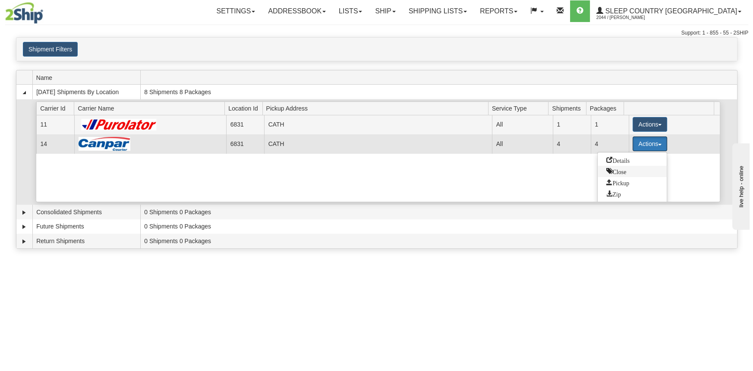
scroll to position [31, 0]
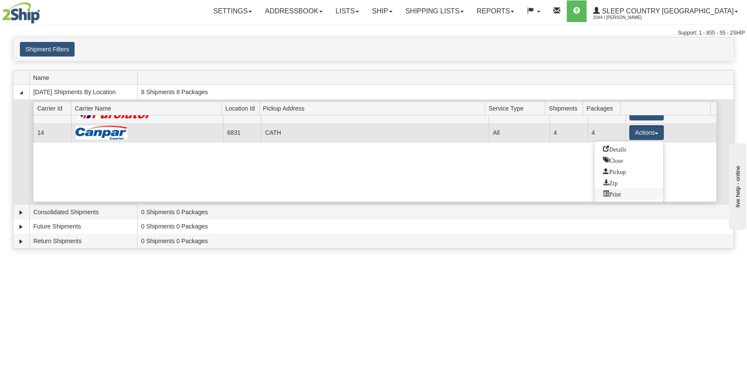
click at [613, 191] on span "Print" at bounding box center [612, 193] width 18 height 6
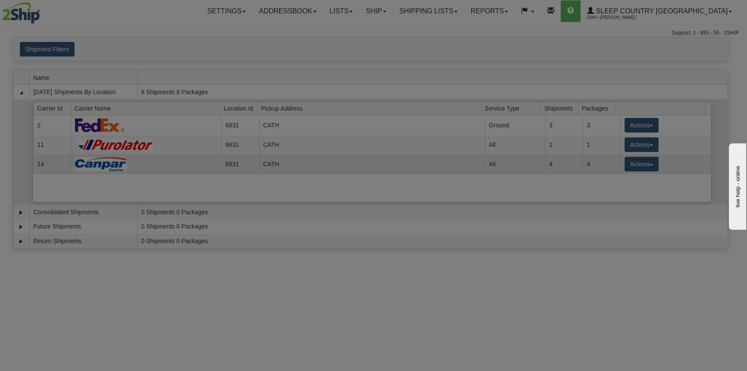
scroll to position [0, 0]
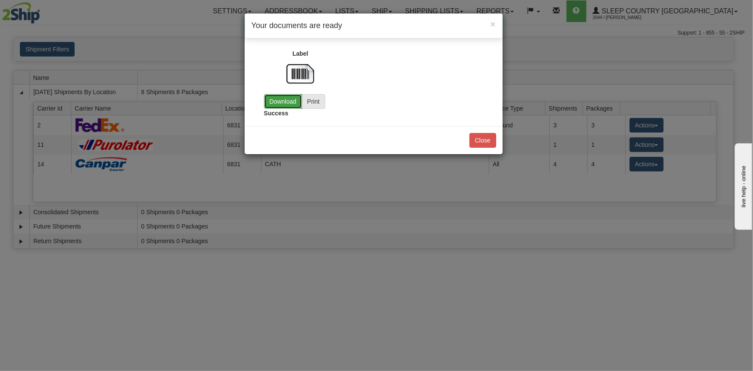
click at [280, 103] on link "Download" at bounding box center [283, 101] width 38 height 15
click at [479, 137] on button "Close" at bounding box center [482, 140] width 27 height 15
